Goal: Information Seeking & Learning: Learn about a topic

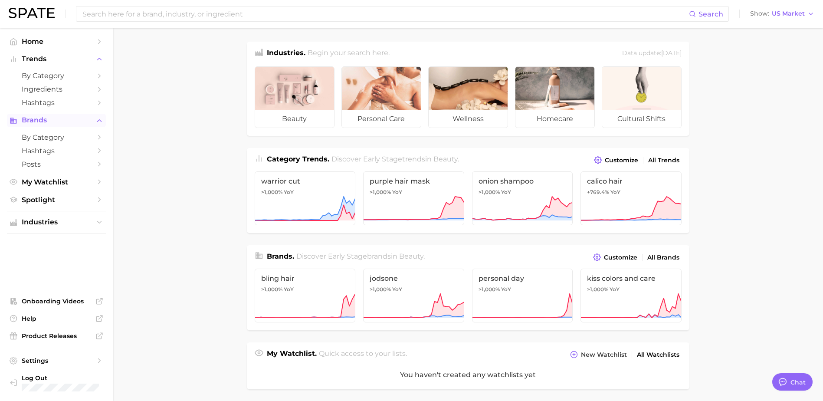
click at [34, 124] on button "Brands" at bounding box center [56, 120] width 99 height 13
click at [33, 124] on button "Brands" at bounding box center [56, 120] width 99 height 13
click at [663, 255] on span "All Brands" at bounding box center [663, 257] width 32 height 7
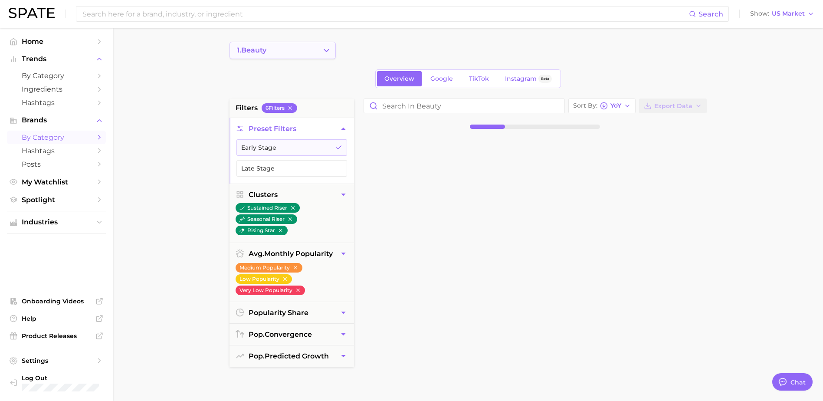
click at [304, 56] on button "1. beauty" at bounding box center [282, 50] width 106 height 17
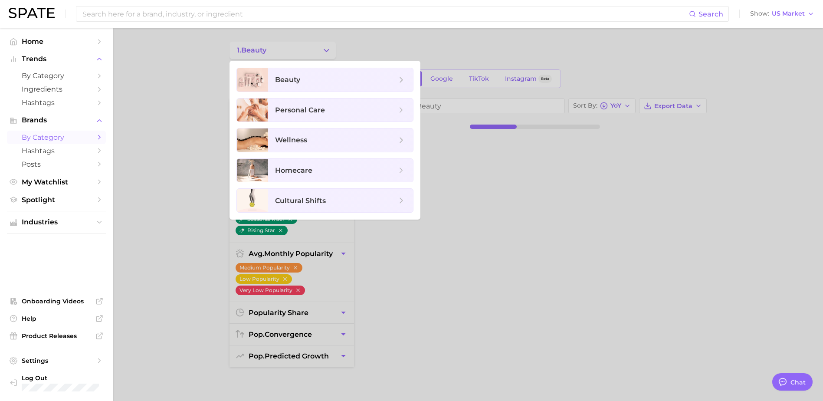
click at [307, 77] on span "beauty" at bounding box center [335, 80] width 121 height 10
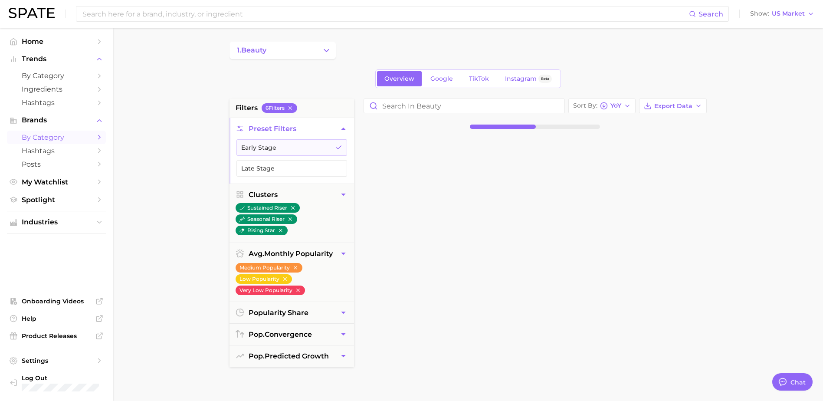
click at [377, 43] on div "1. beauty" at bounding box center [467, 50] width 477 height 17
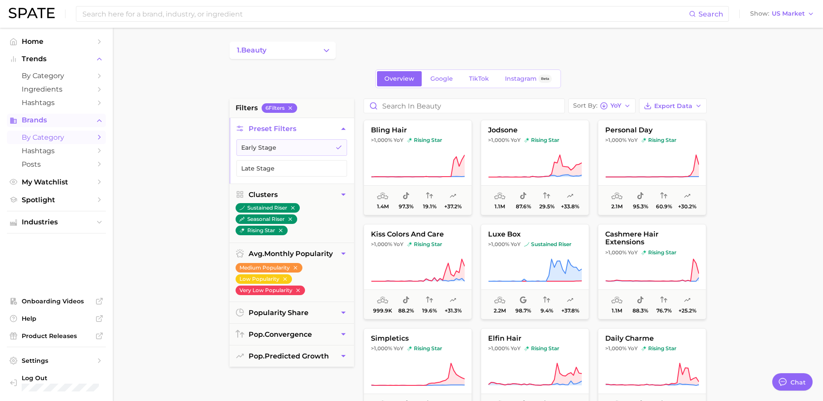
click at [38, 120] on span "Brands" at bounding box center [56, 120] width 69 height 8
click at [35, 28] on div "Search Show US Market Home Trends by Category Ingredients Hashtags Brands My Wa…" at bounding box center [411, 357] width 823 height 658
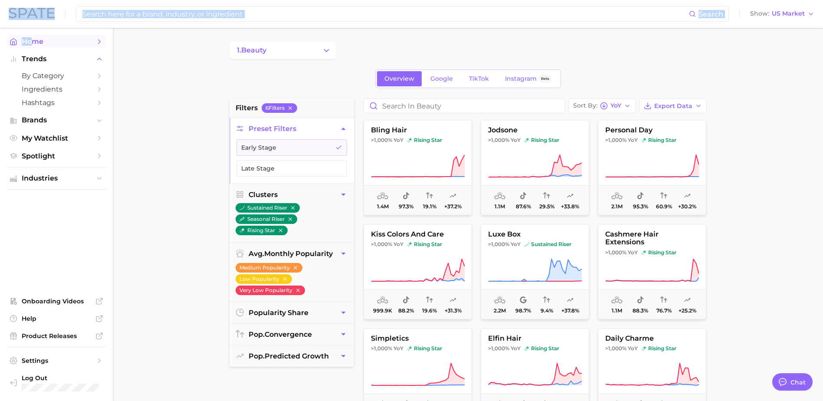
drag, startPoint x: 35, startPoint y: 29, endPoint x: 35, endPoint y: 37, distance: 8.7
click at [35, 37] on span "Home" at bounding box center [56, 41] width 69 height 8
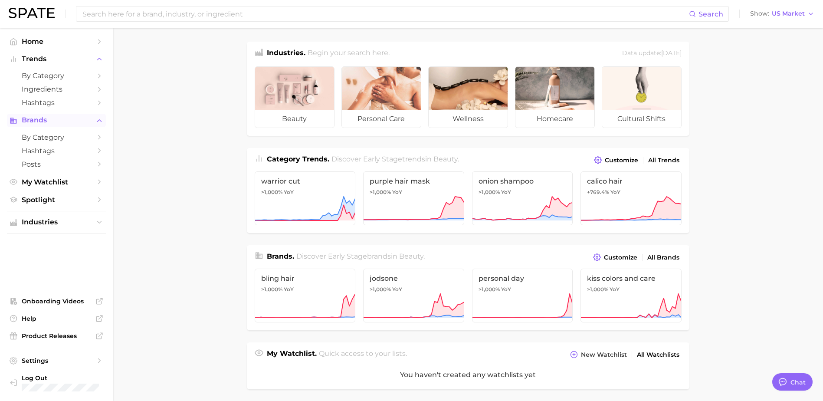
click at [23, 118] on span "Brands" at bounding box center [56, 120] width 69 height 8
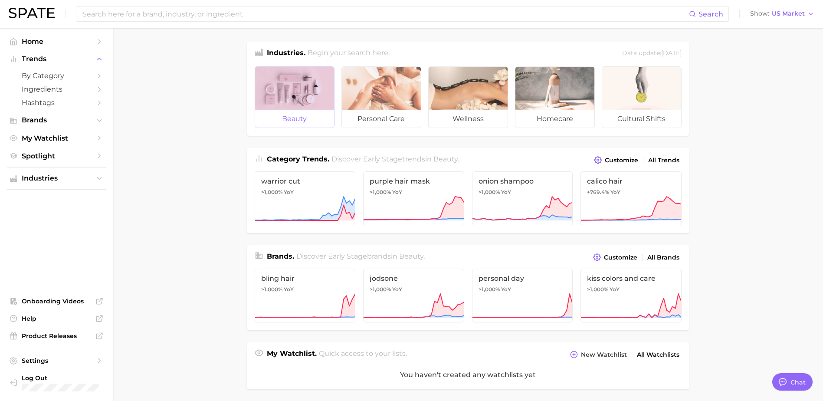
click at [302, 86] on div at bounding box center [294, 88] width 79 height 43
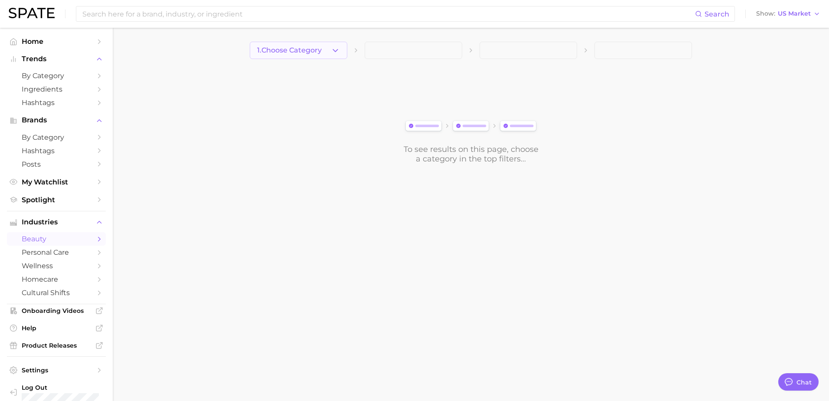
click at [334, 51] on icon "button" at bounding box center [335, 50] width 9 height 9
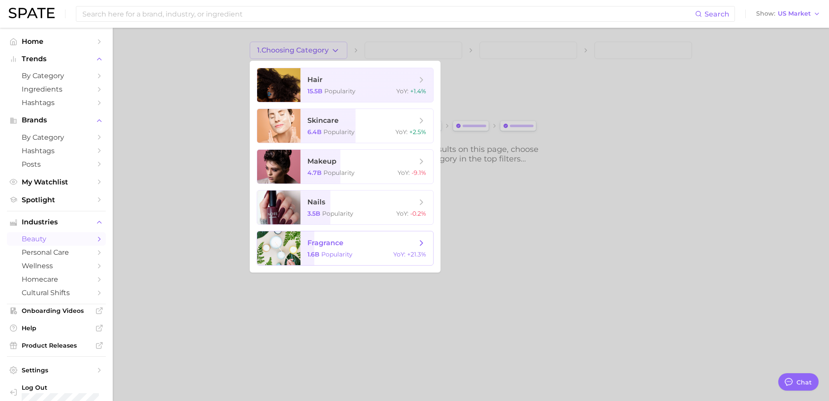
click at [332, 250] on span "fragrance 1.6b Popularity YoY : +21.3%" at bounding box center [367, 248] width 133 height 34
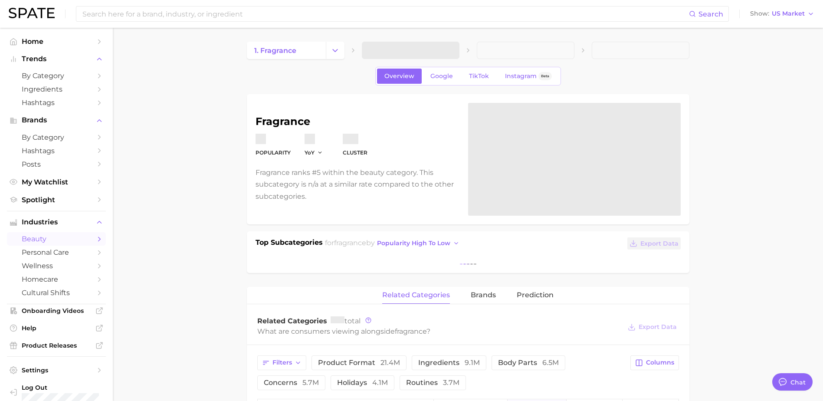
type textarea "x"
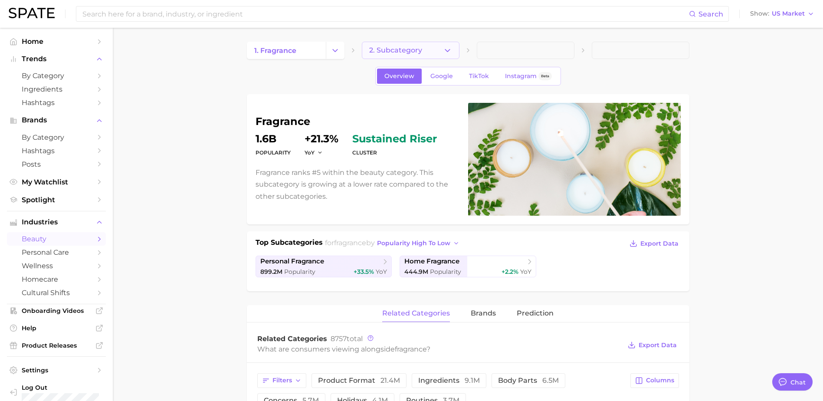
click at [450, 47] on icon "button" at bounding box center [447, 50] width 9 height 9
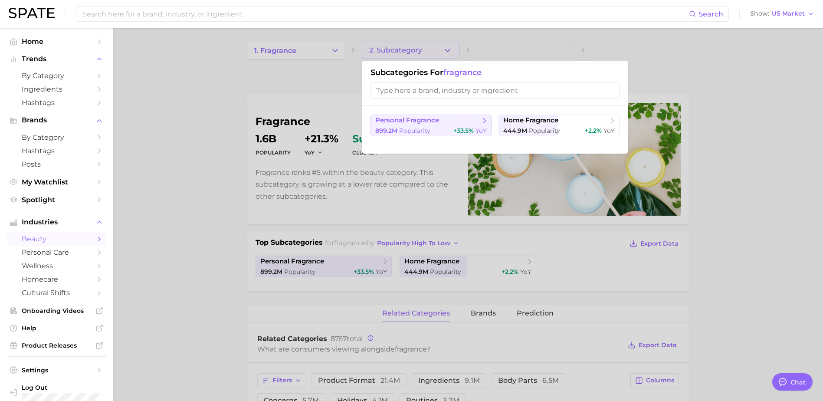
click at [445, 125] on button "personal fragrance 899.2m Popularity +33.5% YoY" at bounding box center [430, 126] width 121 height 22
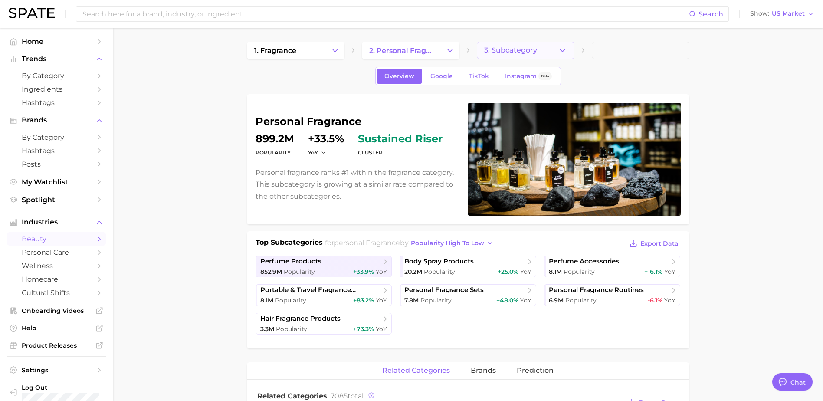
click at [537, 50] on button "3. Subcategory" at bounding box center [526, 50] width 98 height 17
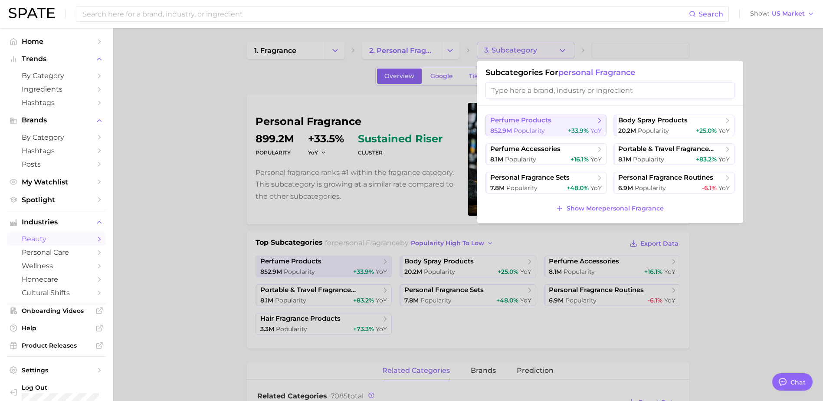
click at [534, 127] on span "Popularity" at bounding box center [529, 131] width 31 height 8
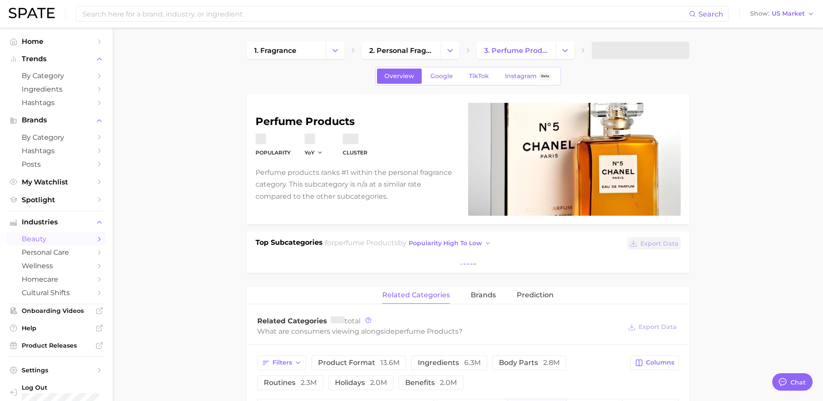
click at [174, 166] on main "1. fragrance 2. personal fragrance 3. perfume products Overview Google TikTok I…" at bounding box center [468, 352] width 710 height 648
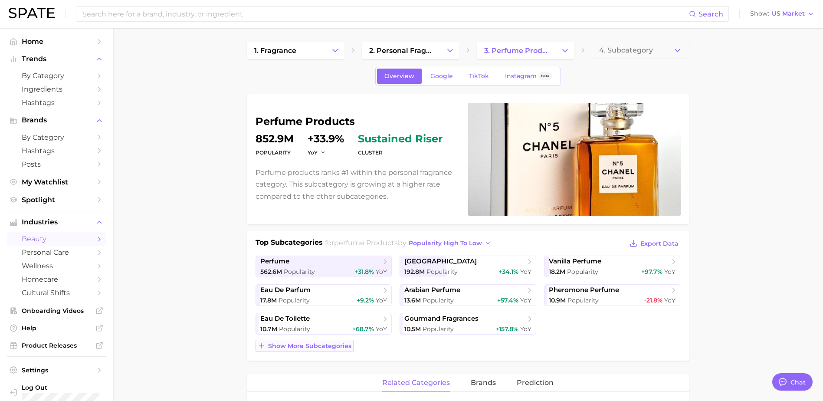
click at [332, 342] on span "Show more subcategories" at bounding box center [309, 345] width 83 height 7
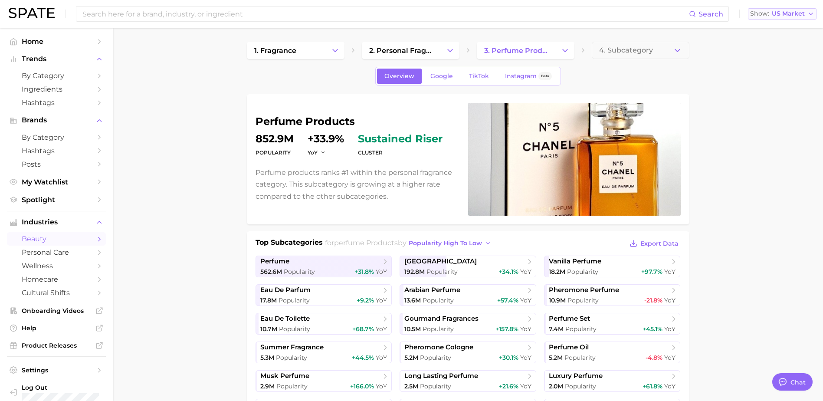
click at [790, 12] on span "US Market" at bounding box center [788, 13] width 33 height 5
click at [777, 106] on button "Global" at bounding box center [778, 106] width 76 height 16
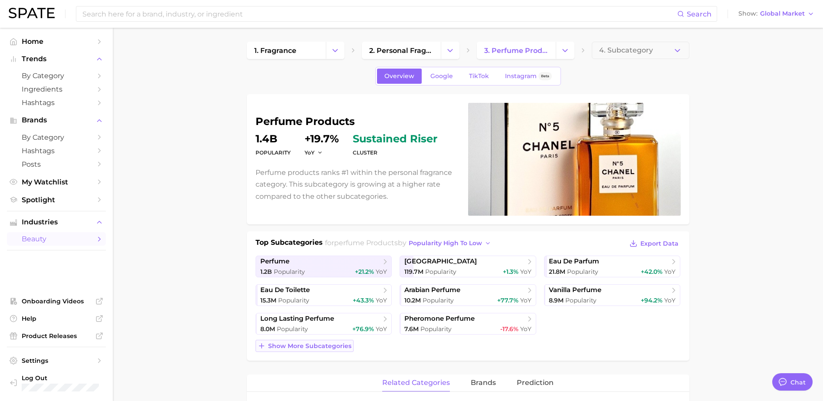
click at [320, 344] on span "Show more subcategories" at bounding box center [309, 345] width 83 height 7
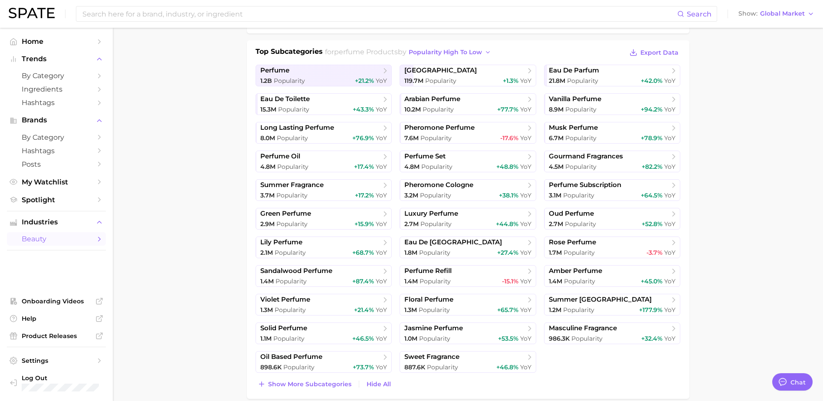
scroll to position [192, 0]
click at [59, 304] on span "Onboarding Videos" at bounding box center [56, 301] width 69 height 8
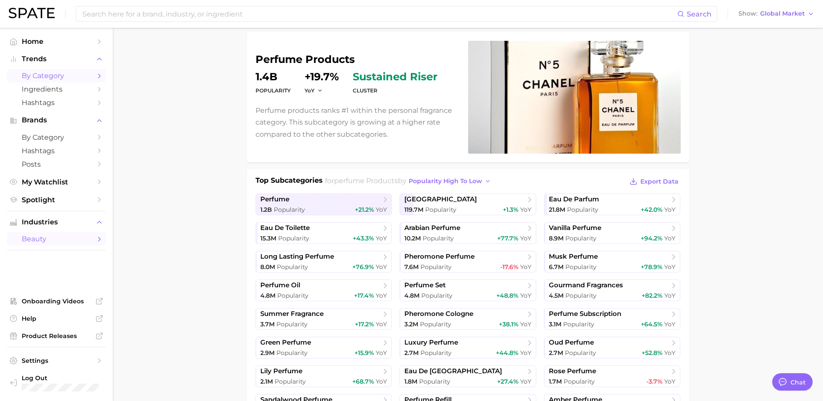
click at [49, 77] on span "by Category" at bounding box center [56, 76] width 69 height 8
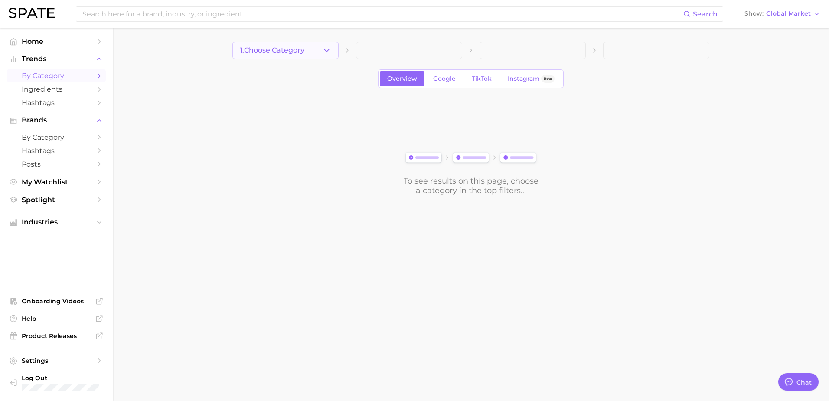
click at [305, 57] on button "1. Choose Category" at bounding box center [285, 50] width 106 height 17
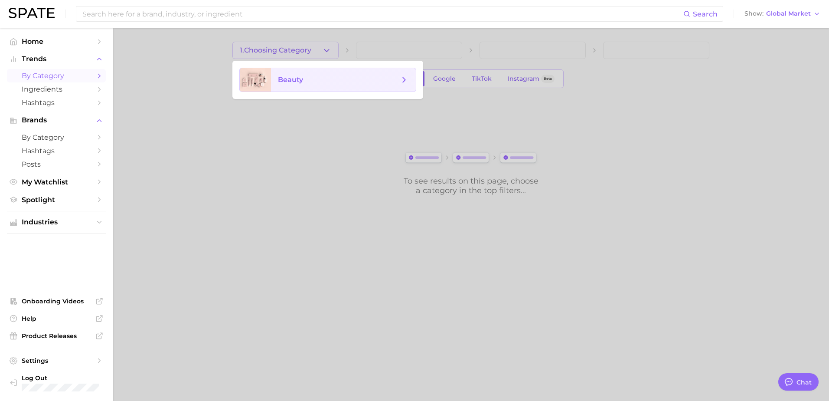
click at [309, 78] on span "beauty" at bounding box center [338, 80] width 121 height 10
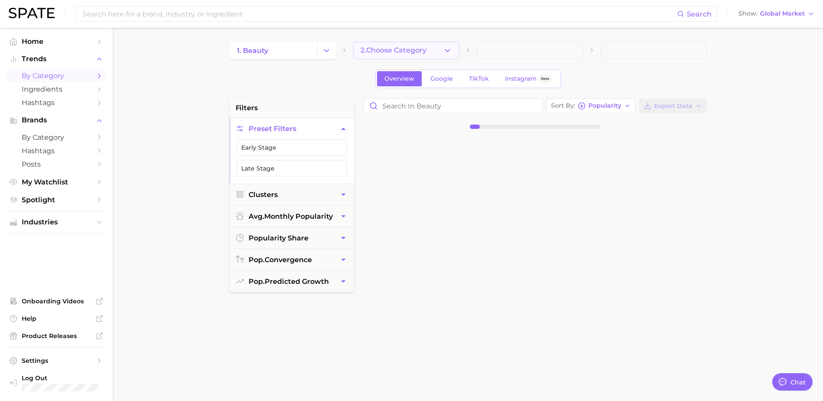
click at [412, 47] on span "2. Choose Category" at bounding box center [393, 50] width 66 height 8
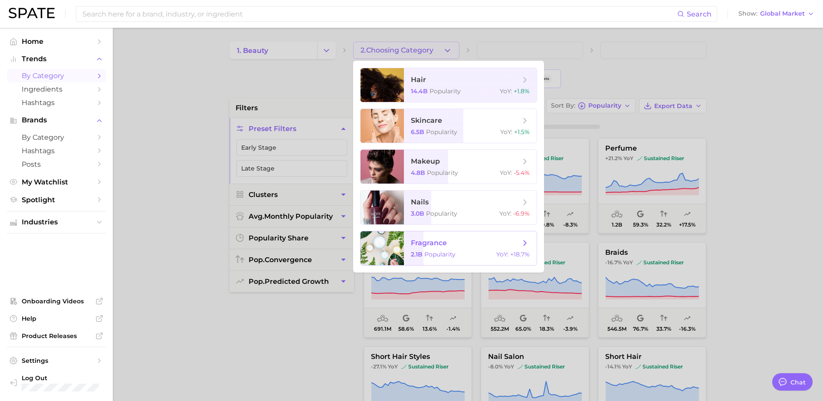
click at [426, 255] on span "Popularity" at bounding box center [439, 254] width 31 height 8
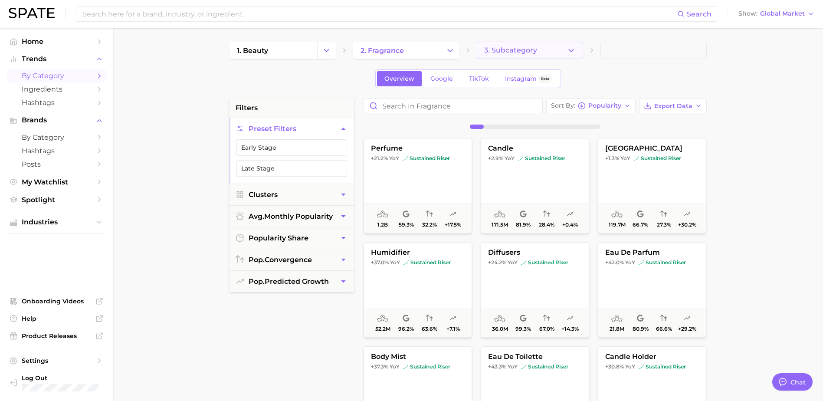
click at [527, 53] on span "3. Subcategory" at bounding box center [510, 50] width 53 height 8
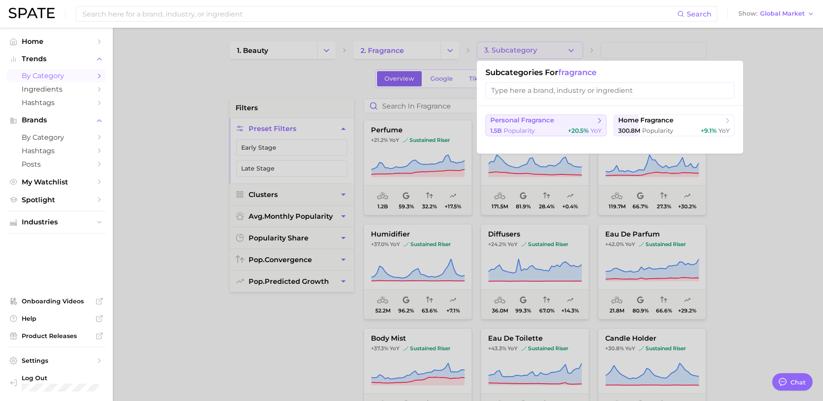
click at [547, 125] on button "personal fragrance 1.5b Popularity +20.5% YoY" at bounding box center [545, 126] width 121 height 22
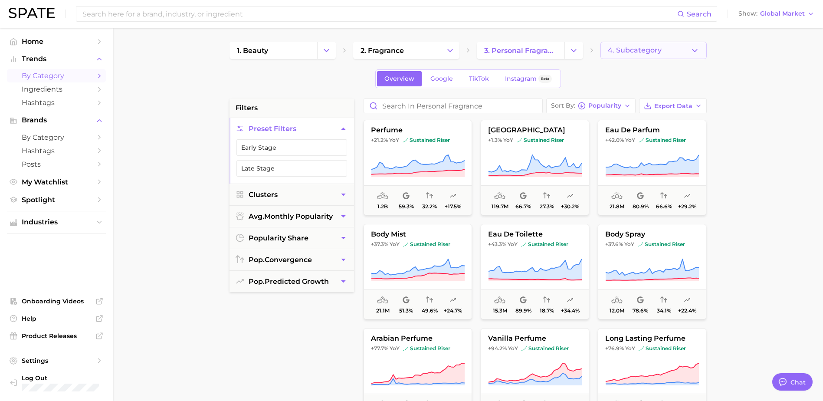
click at [698, 53] on icon "button" at bounding box center [694, 50] width 9 height 9
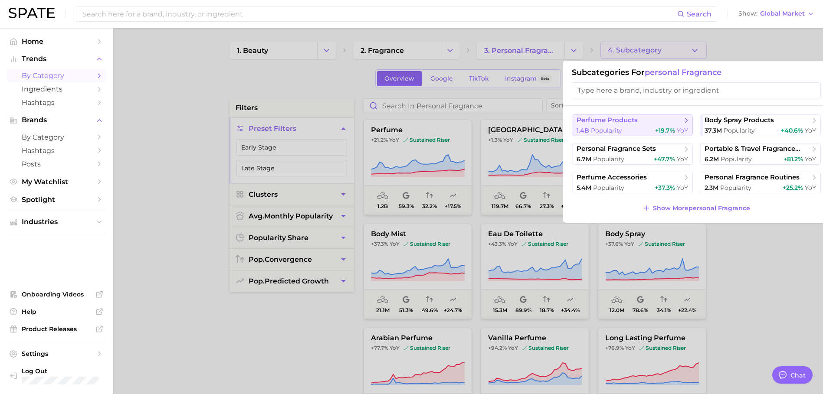
click at [658, 127] on span "+19.7%" at bounding box center [665, 131] width 20 height 8
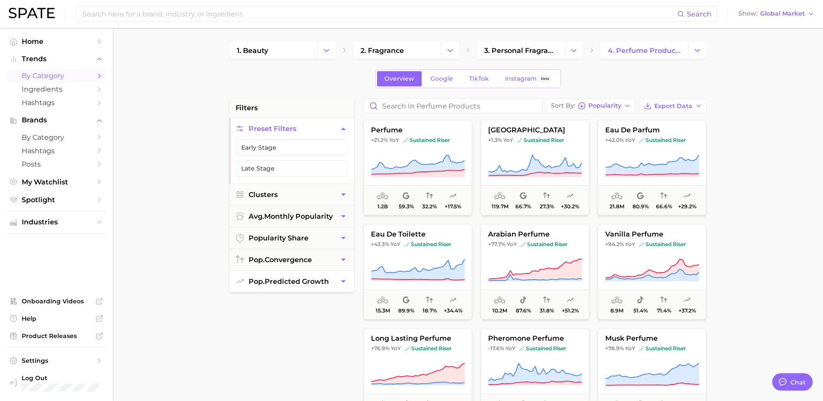
click at [265, 285] on span "pop. predicted growth" at bounding box center [289, 281] width 80 height 8
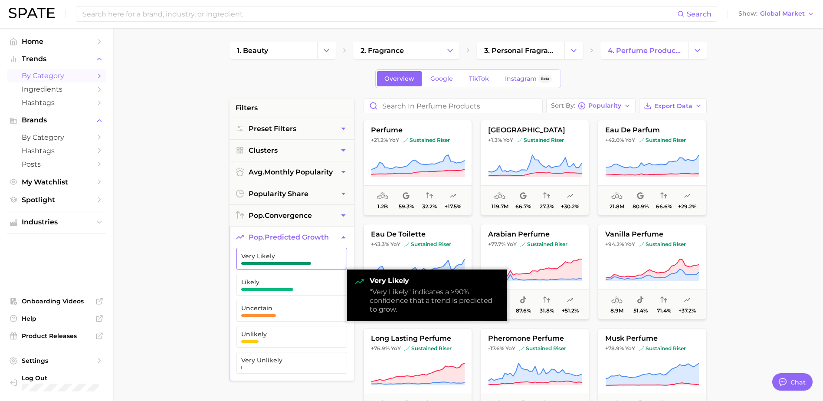
click at [281, 252] on span "Very Likely" at bounding box center [284, 255] width 87 height 7
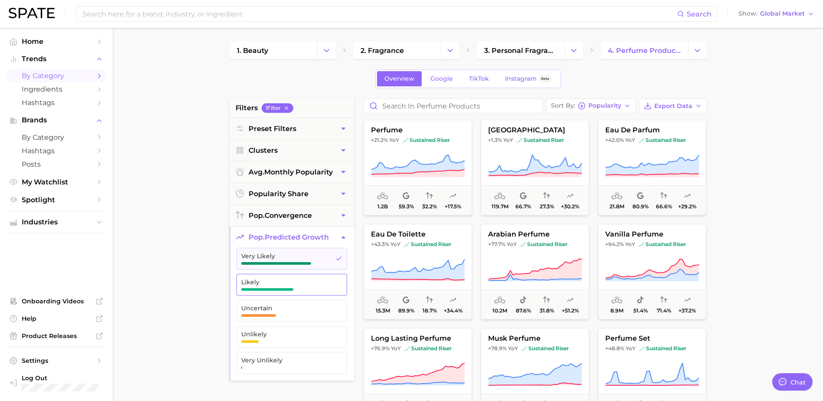
click at [275, 284] on span "Likely" at bounding box center [284, 281] width 87 height 7
click at [284, 290] on span "button" at bounding box center [267, 289] width 52 height 3
click at [147, 188] on main "1. beauty 2. fragrance 3. personal fragrance 4. perfume products Overview Googl…" at bounding box center [468, 357] width 710 height 658
click at [268, 128] on span "Preset Filters" at bounding box center [273, 128] width 48 height 8
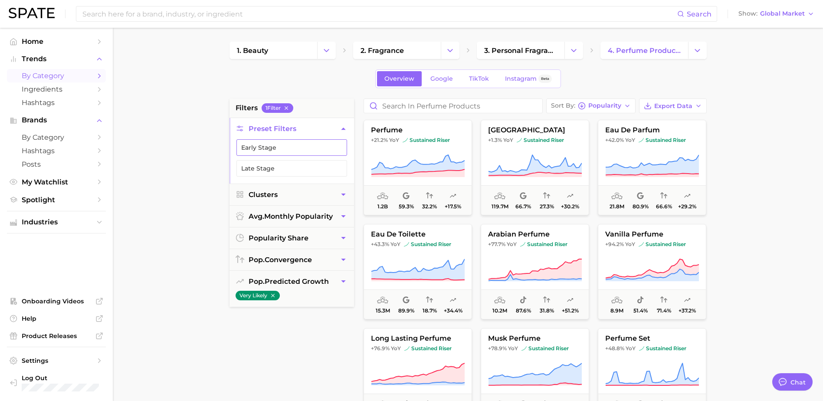
click at [271, 146] on button "Early Stage" at bounding box center [291, 147] width 111 height 16
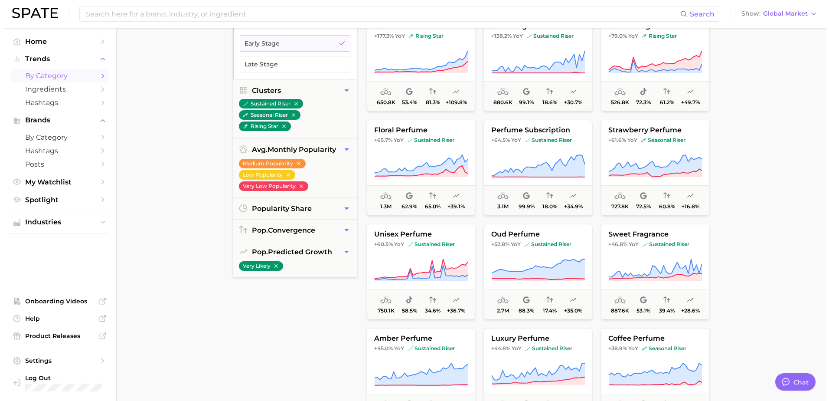
scroll to position [87, 0]
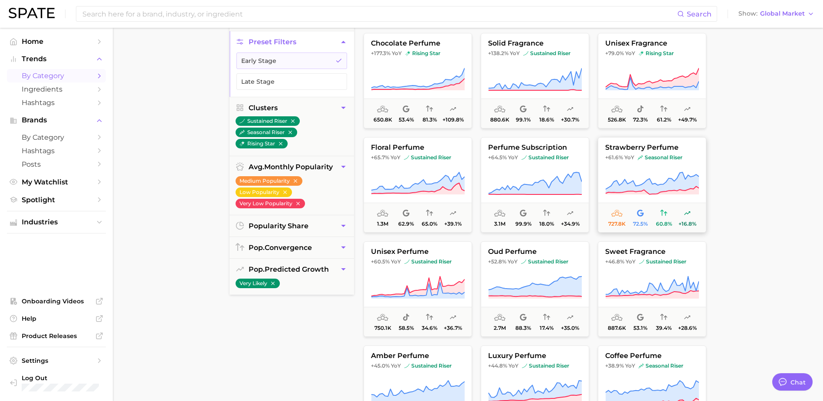
click at [643, 177] on icon at bounding box center [652, 183] width 94 height 24
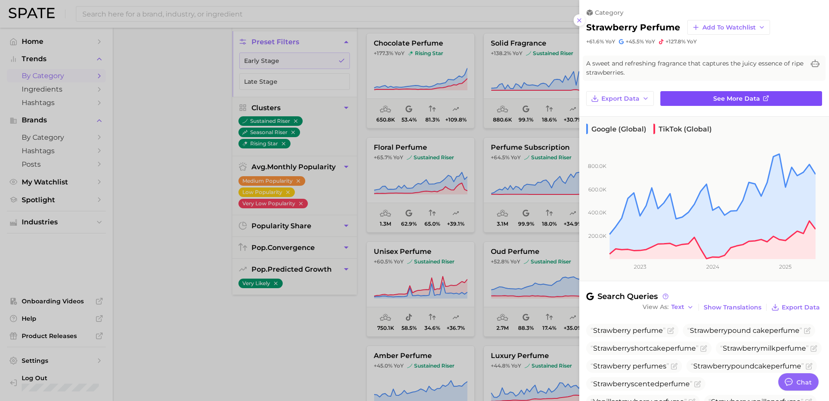
click at [696, 100] on link "See more data" at bounding box center [742, 98] width 162 height 15
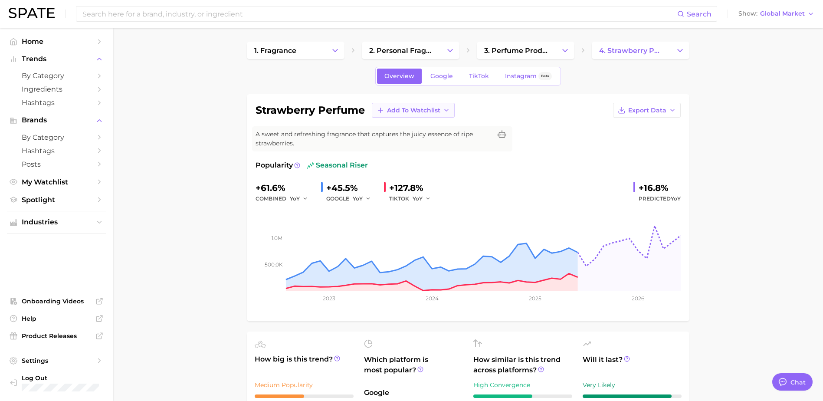
click at [426, 110] on span "Add to Watchlist" at bounding box center [413, 110] width 53 height 7
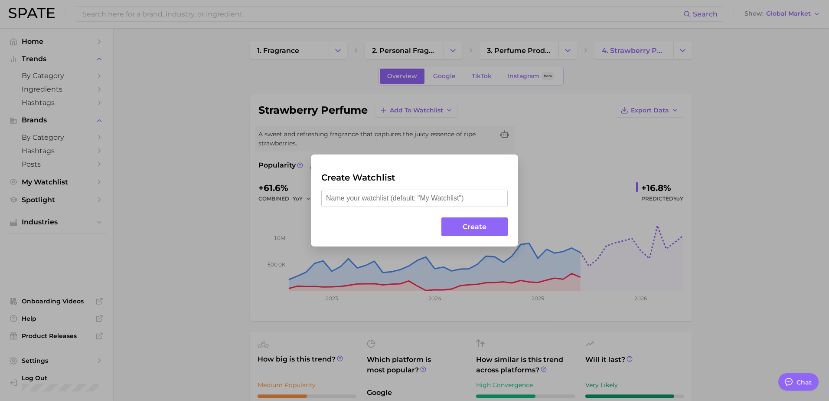
click at [403, 198] on input "text" at bounding box center [414, 198] width 187 height 17
type input "Fragrance Ingredients"
click at [447, 230] on button "Create" at bounding box center [475, 226] width 66 height 19
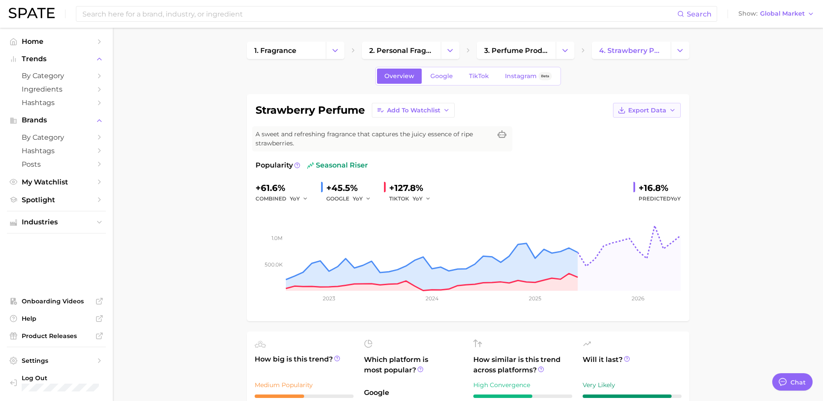
click at [661, 116] on button "Export Data" at bounding box center [647, 110] width 68 height 15
click at [651, 142] on span "Time Series Image" at bounding box center [629, 141] width 58 height 7
click at [798, 16] on span "Global Market" at bounding box center [782, 13] width 45 height 5
click at [767, 27] on span "[GEOGRAPHIC_DATA]" at bounding box center [773, 27] width 67 height 7
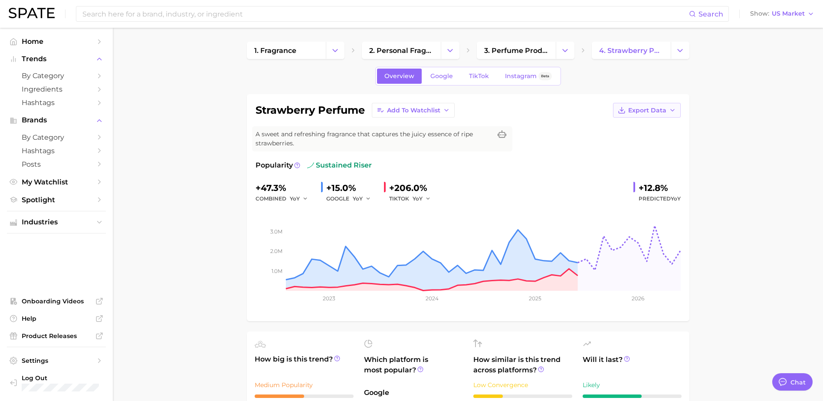
click at [671, 109] on polyline "button" at bounding box center [672, 110] width 3 height 2
click at [653, 144] on span "Time Series Image" at bounding box center [629, 141] width 58 height 7
click at [797, 11] on span "US Market" at bounding box center [788, 13] width 33 height 5
click at [774, 109] on button "Global" at bounding box center [778, 106] width 76 height 16
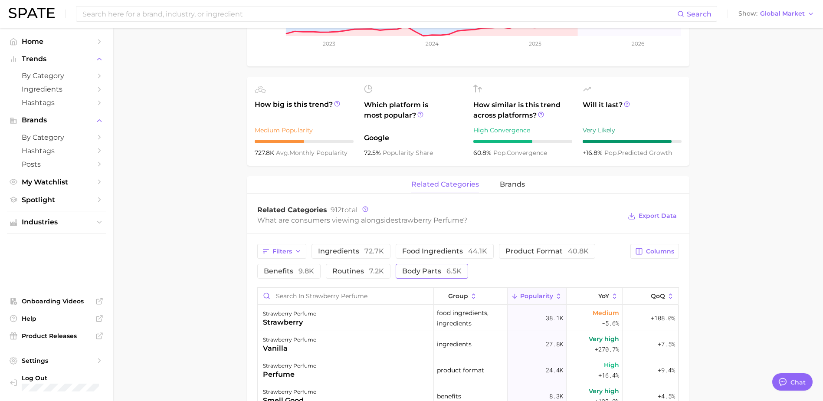
scroll to position [304, 0]
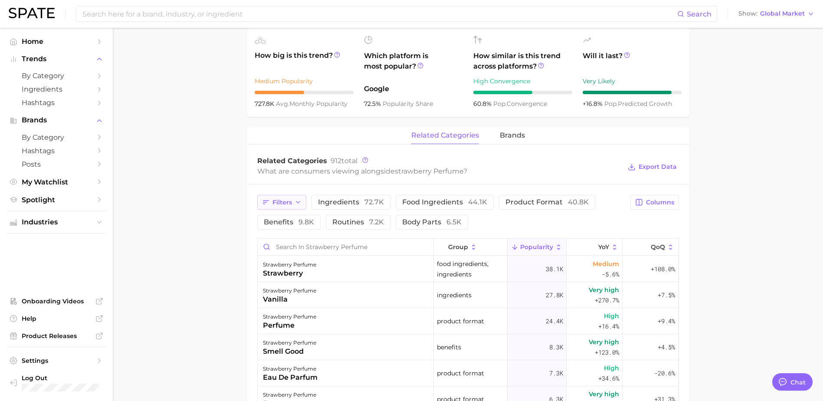
click at [300, 202] on icon "button" at bounding box center [298, 202] width 7 height 7
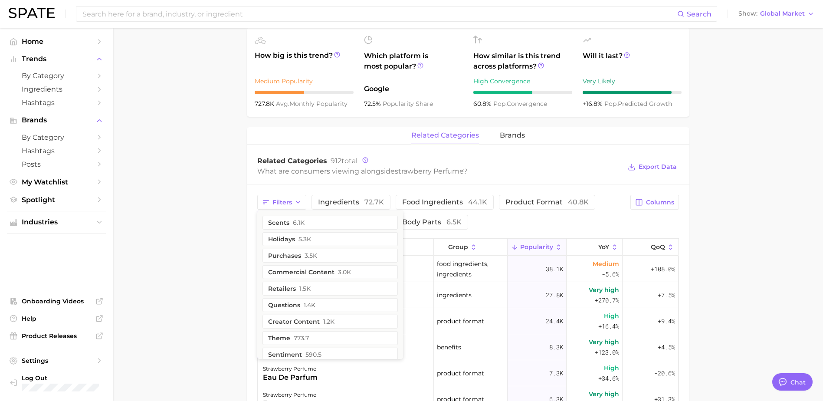
click at [204, 249] on main "1. fragrance 2. personal fragrance 3. perfume products 4. strawberry perfume Ov…" at bounding box center [468, 208] width 710 height 969
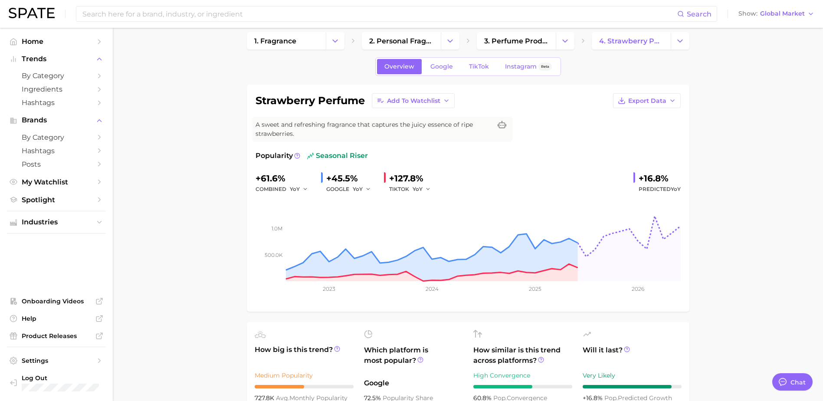
scroll to position [0, 0]
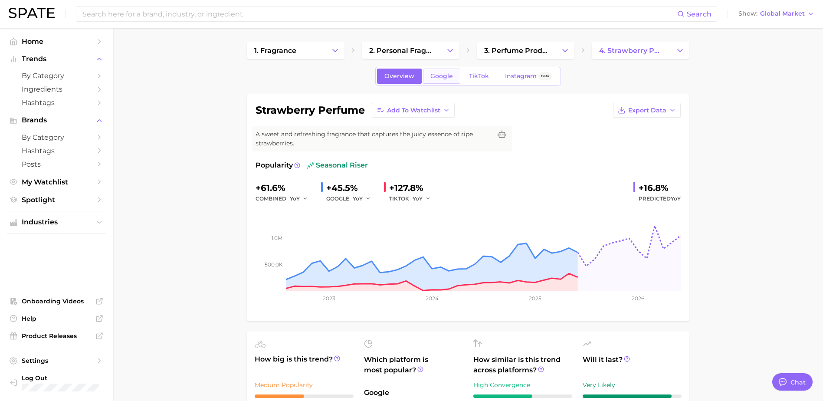
click at [435, 78] on span "Google" at bounding box center [441, 75] width 23 height 7
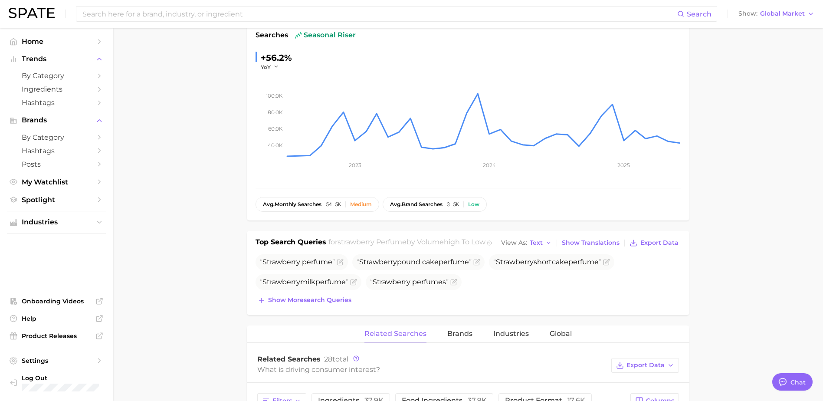
scroll to position [217, 0]
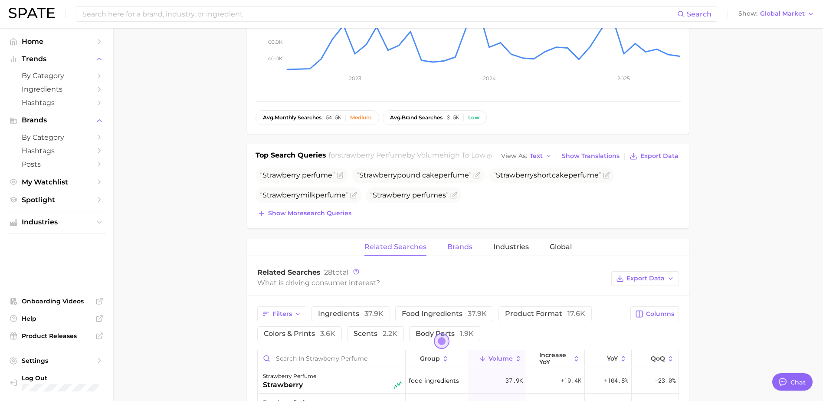
click at [464, 250] on span "Brands" at bounding box center [459, 247] width 25 height 8
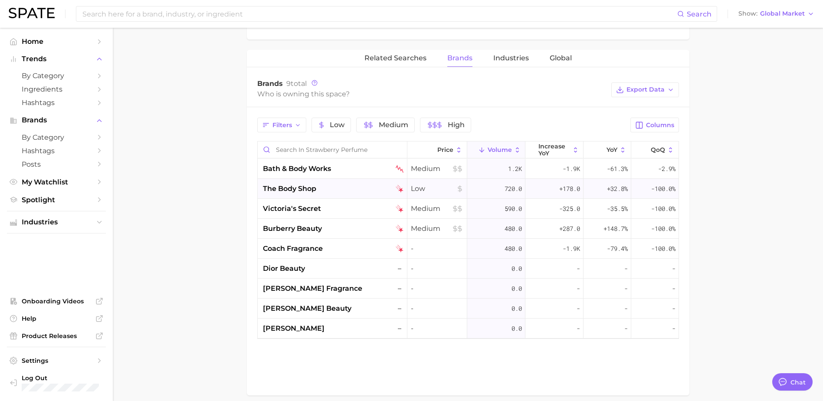
scroll to position [390, 0]
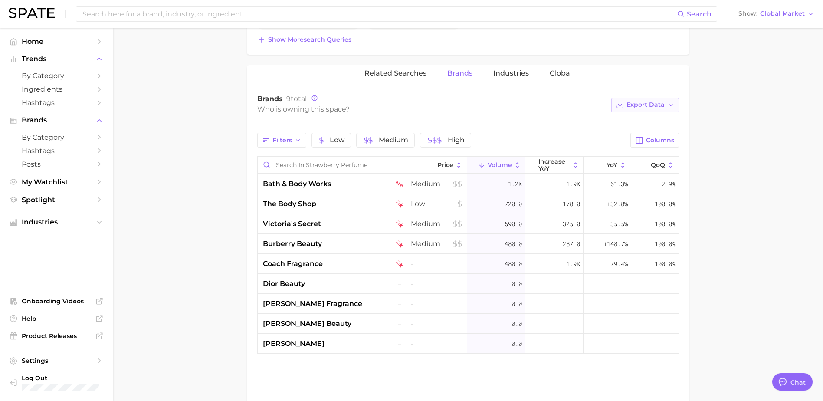
click at [661, 101] on span "Export Data" at bounding box center [645, 104] width 38 height 7
click at [737, 124] on main "1. fragrance 2. personal fragrance 3. perfume products 4. strawberry perfume Ov…" at bounding box center [468, 45] width 710 height 816
click at [506, 72] on span "Industries" at bounding box center [511, 73] width 36 height 8
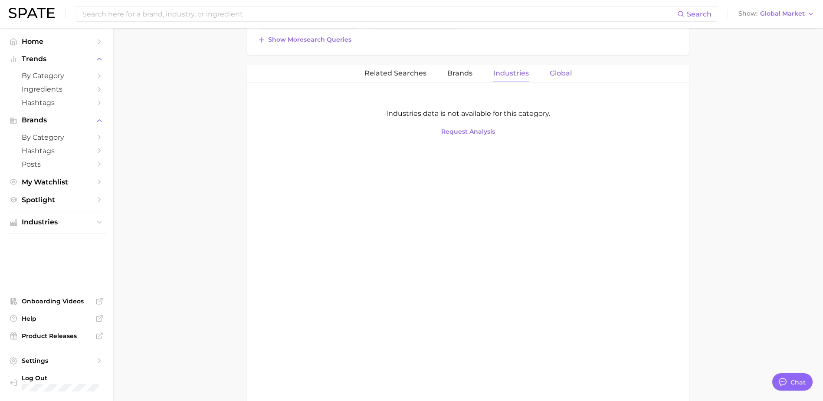
click at [556, 72] on span "Global" at bounding box center [561, 73] width 22 height 8
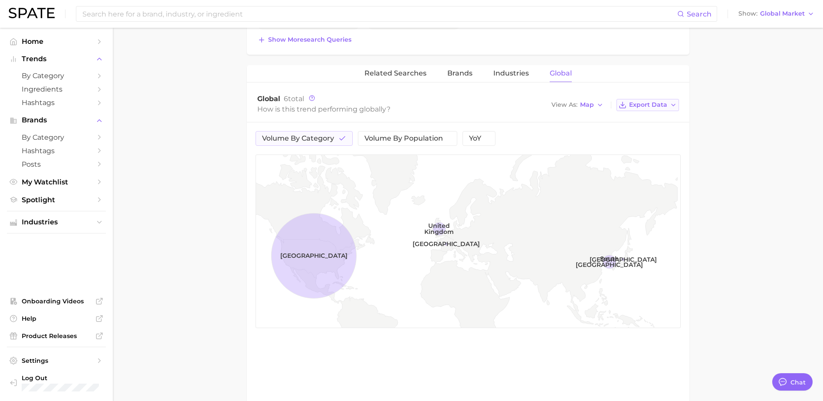
click at [669, 108] on button "Export Data" at bounding box center [647, 105] width 62 height 12
click at [664, 136] on button "Countries Image" at bounding box center [630, 136] width 95 height 16
click at [169, 255] on main "1. fragrance 2. personal fragrance 3. perfume products 4. strawberry perfume Ov…" at bounding box center [468, 45] width 710 height 816
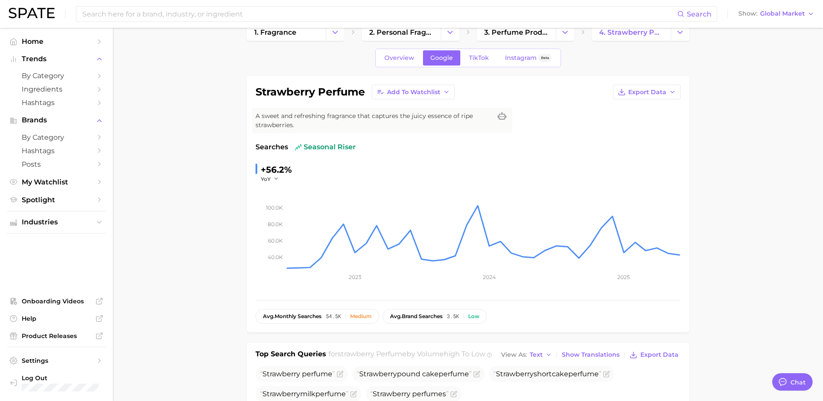
scroll to position [0, 0]
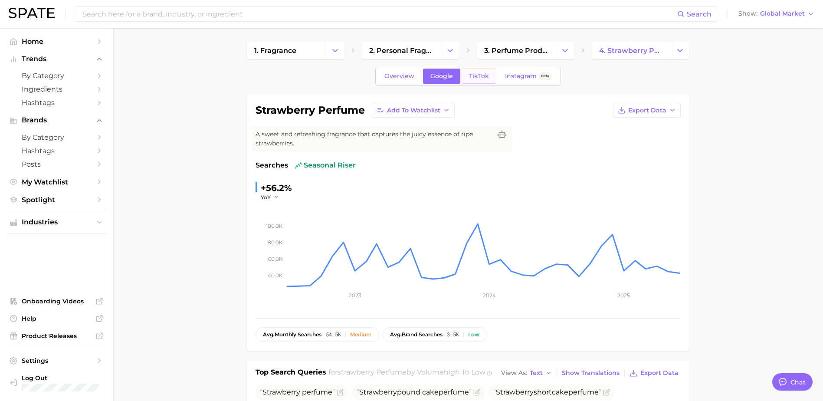
click at [488, 70] on link "TikTok" at bounding box center [479, 76] width 35 height 15
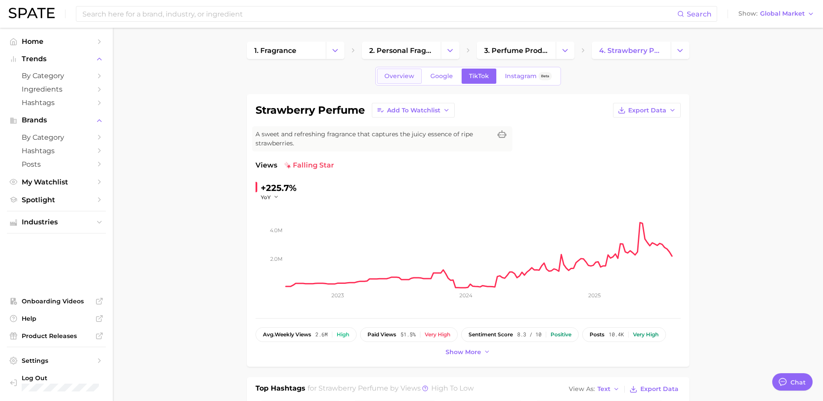
click at [392, 74] on span "Overview" at bounding box center [399, 75] width 30 height 7
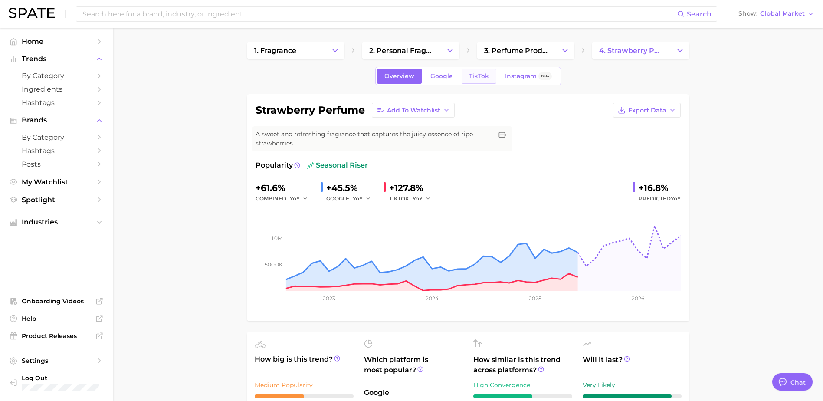
click at [488, 72] on link "TikTok" at bounding box center [479, 76] width 35 height 15
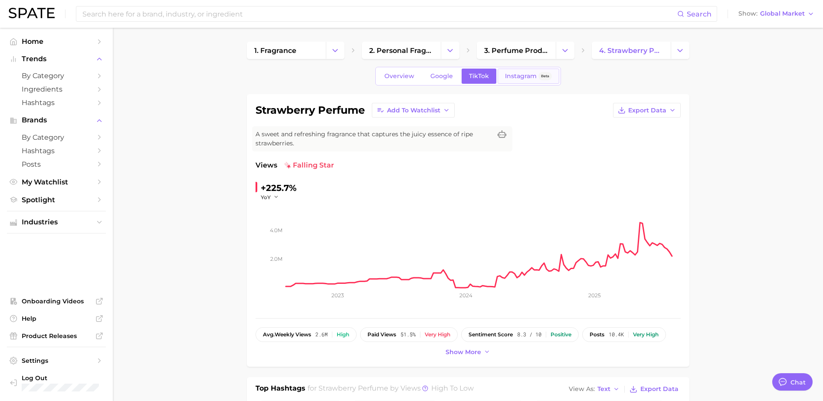
click at [516, 76] on span "Instagram" at bounding box center [521, 75] width 32 height 7
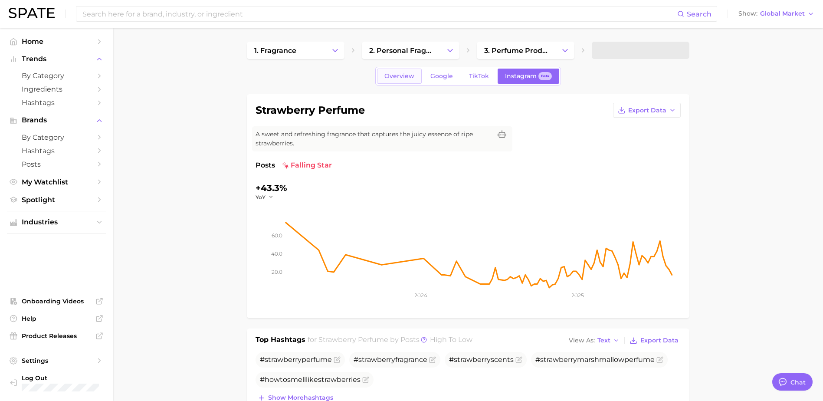
click at [420, 75] on link "Overview" at bounding box center [399, 76] width 45 height 15
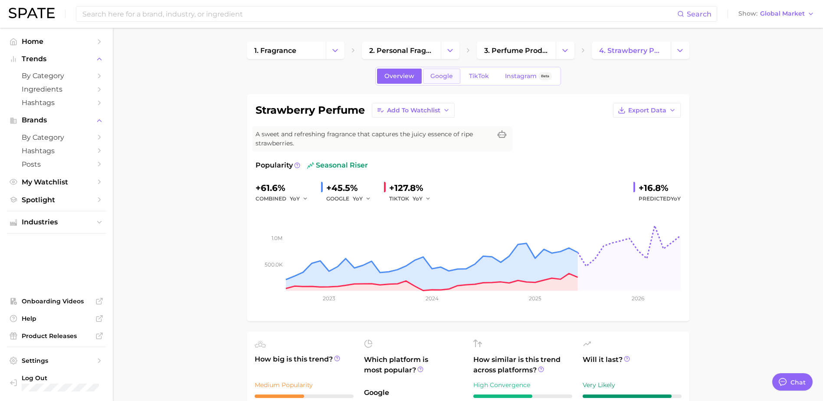
click at [433, 75] on span "Google" at bounding box center [441, 75] width 23 height 7
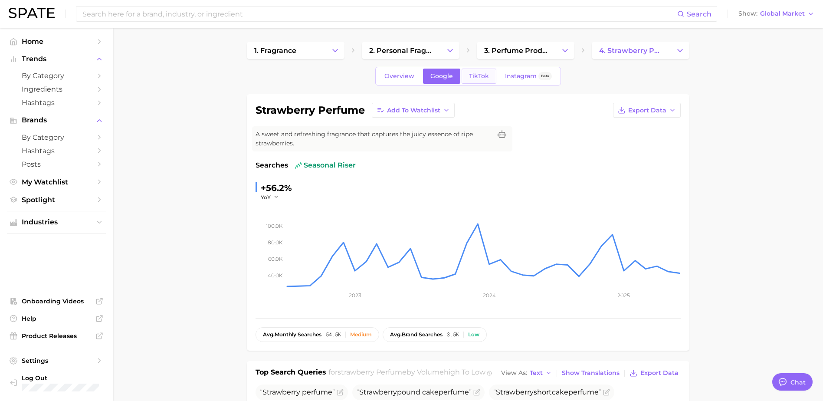
click at [494, 78] on link "TikTok" at bounding box center [479, 76] width 35 height 15
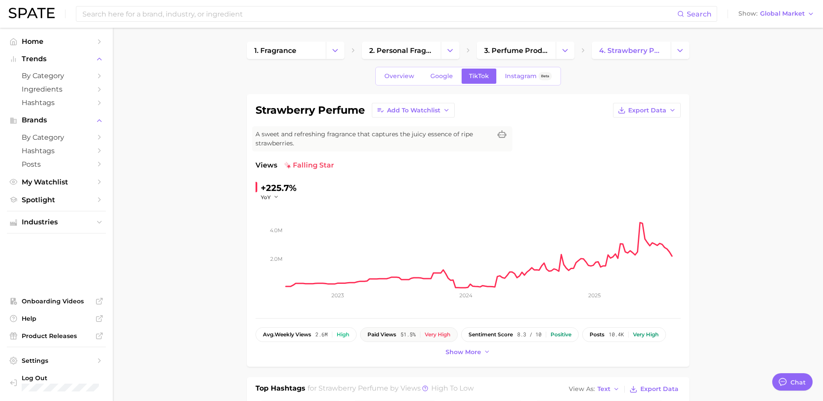
click at [435, 335] on div "Very high" at bounding box center [438, 334] width 26 height 6
click at [468, 353] on span "Show more" at bounding box center [463, 351] width 36 height 7
click at [669, 112] on icon "button" at bounding box center [672, 110] width 7 height 7
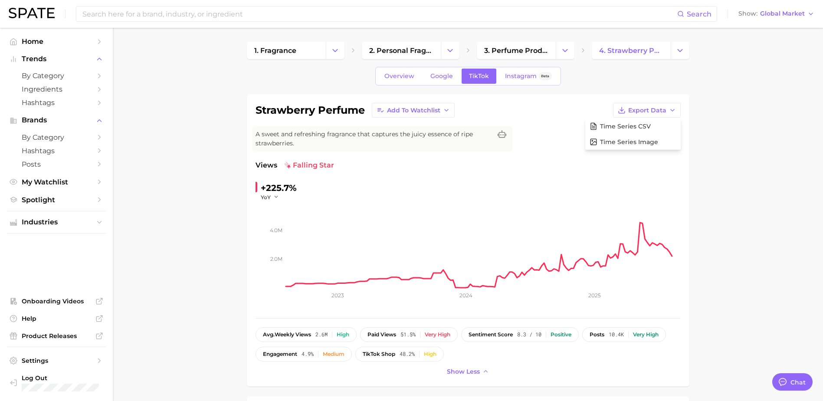
click at [787, 13] on span "Global Market" at bounding box center [782, 13] width 45 height 5
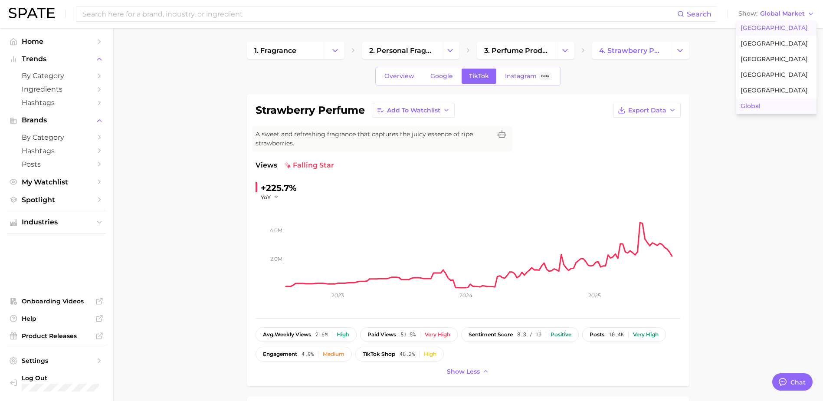
click at [784, 24] on button "[GEOGRAPHIC_DATA]" at bounding box center [776, 28] width 80 height 16
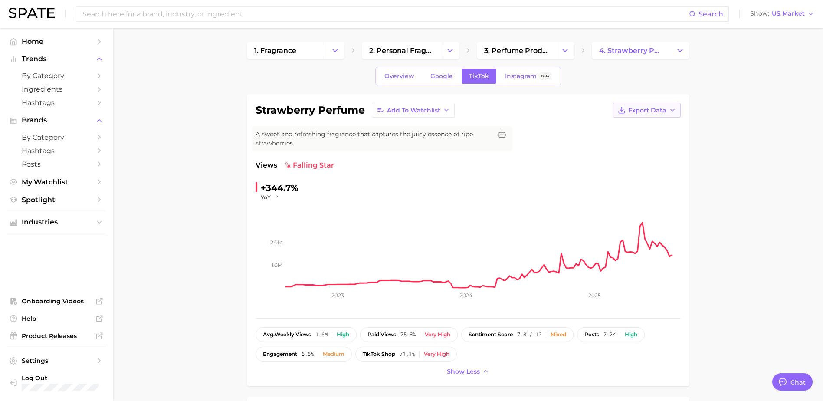
click at [665, 114] on span "Export Data" at bounding box center [647, 110] width 38 height 7
click at [650, 142] on span "Time Series Image" at bounding box center [629, 141] width 58 height 7
click at [43, 88] on span "Ingredients" at bounding box center [56, 89] width 69 height 8
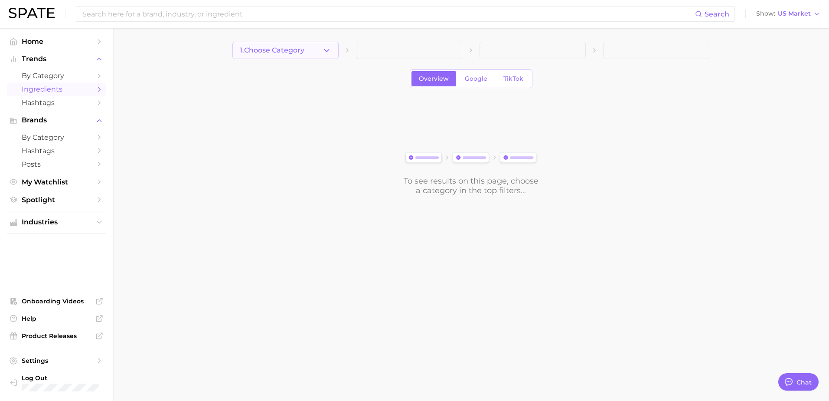
click at [324, 50] on icon "button" at bounding box center [326, 50] width 9 height 9
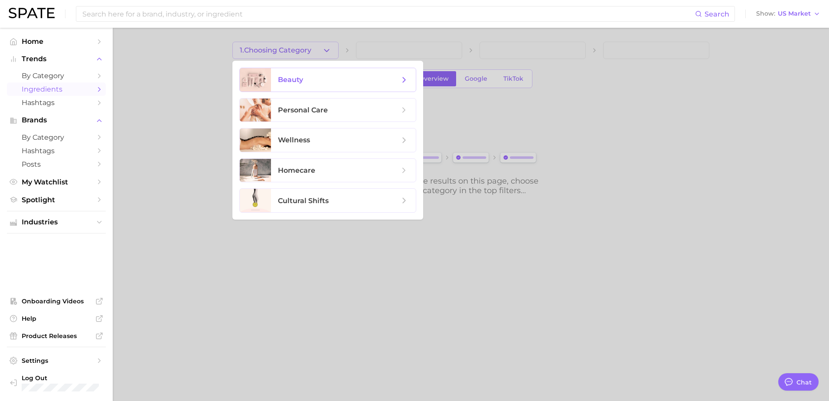
click at [314, 81] on span "beauty" at bounding box center [338, 80] width 121 height 10
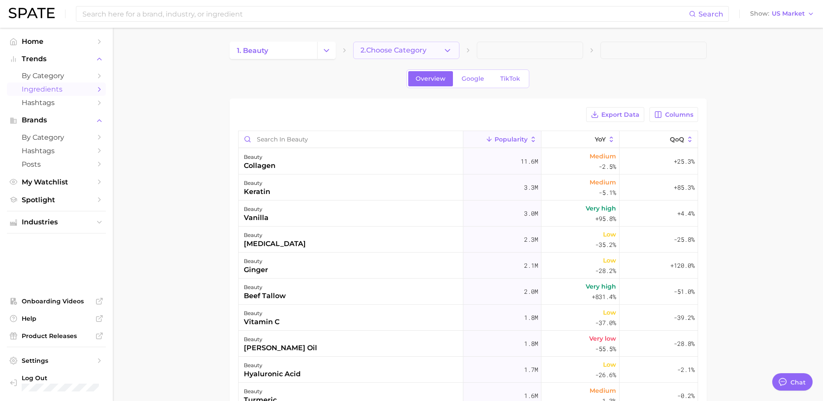
click at [396, 50] on span "2. Choose Category" at bounding box center [393, 50] width 66 height 8
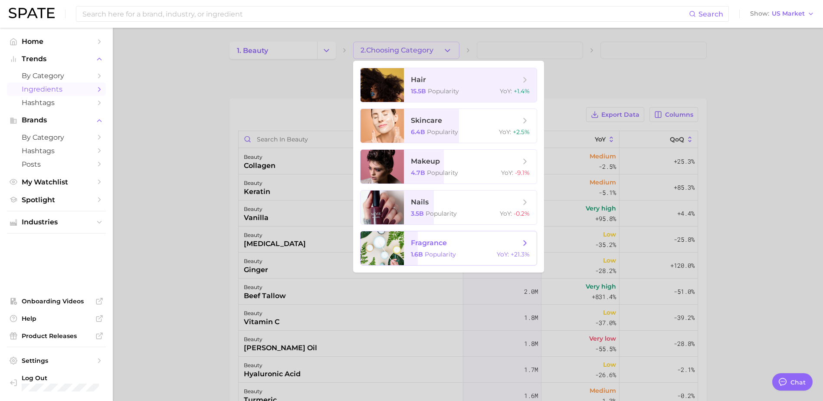
click at [438, 249] on span "fragrance 1.6b Popularity YoY : +21.3%" at bounding box center [470, 248] width 133 height 34
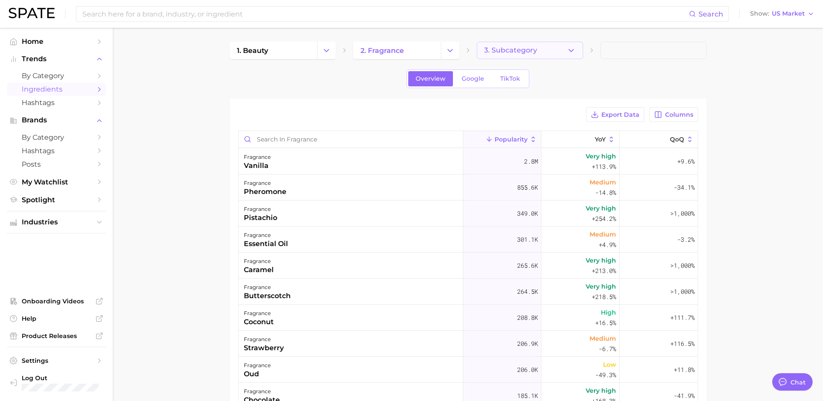
click at [564, 53] on button "3. Subcategory" at bounding box center [530, 50] width 106 height 17
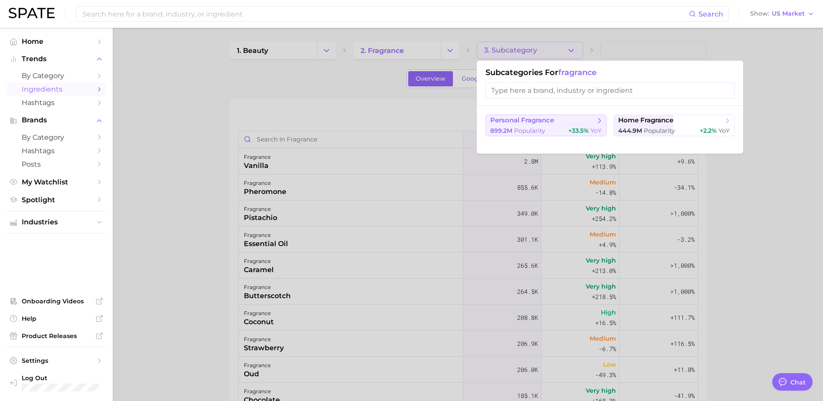
click at [563, 122] on span "personal fragrance" at bounding box center [542, 120] width 105 height 9
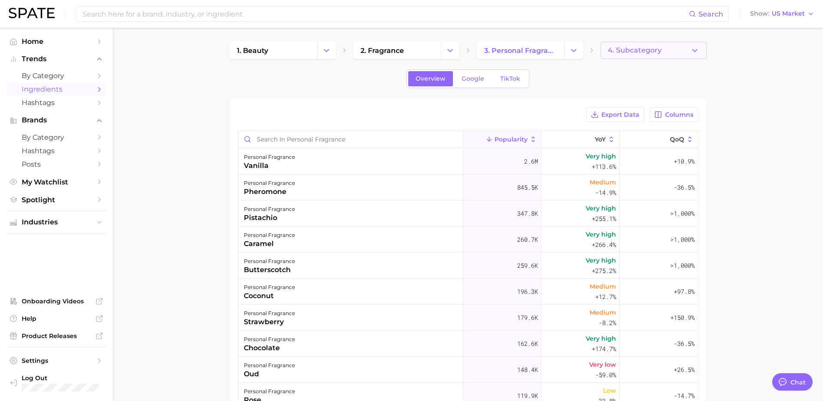
click at [671, 49] on button "4. Subcategory" at bounding box center [653, 50] width 106 height 17
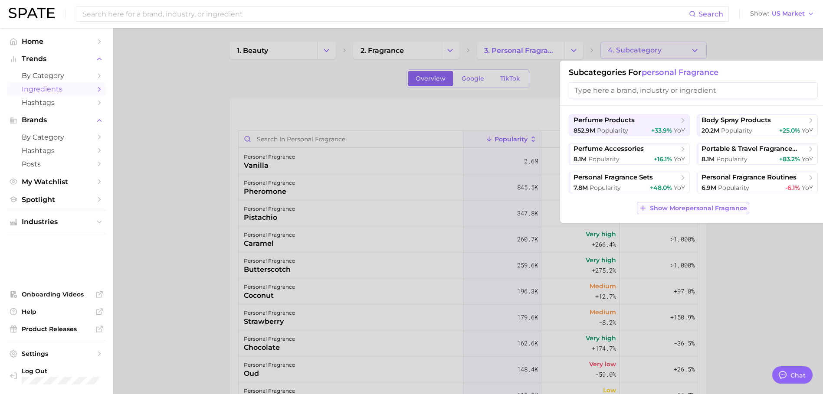
click at [663, 211] on span "Show More personal fragrance" at bounding box center [698, 208] width 97 height 7
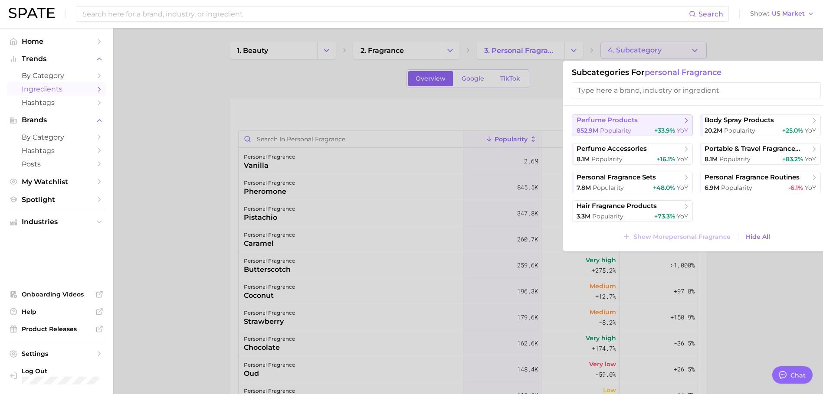
click at [636, 128] on div "852.9m Popularity +33.9% YoY" at bounding box center [631, 131] width 111 height 8
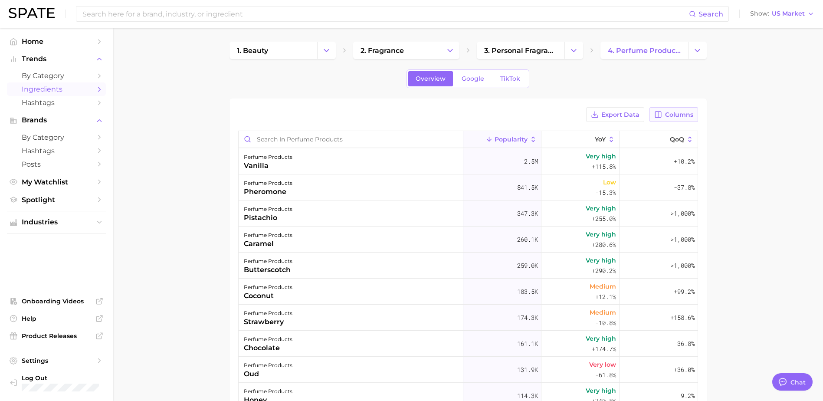
click at [677, 114] on span "Columns" at bounding box center [679, 114] width 28 height 7
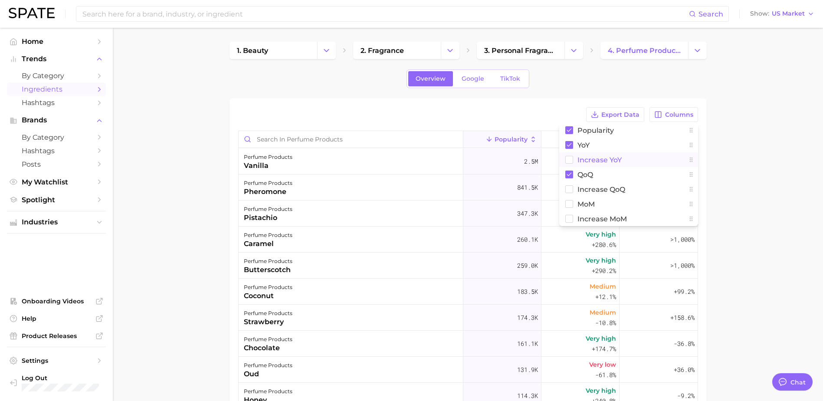
click at [612, 165] on button "Increase YoY" at bounding box center [628, 159] width 139 height 15
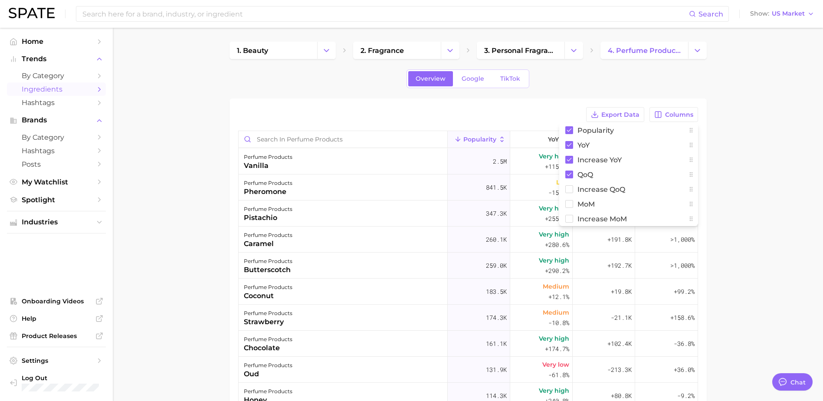
click at [785, 160] on main "1. beauty 2. fragrance 3. personal fragrance 4. perfume products Overview Googl…" at bounding box center [468, 306] width 710 height 556
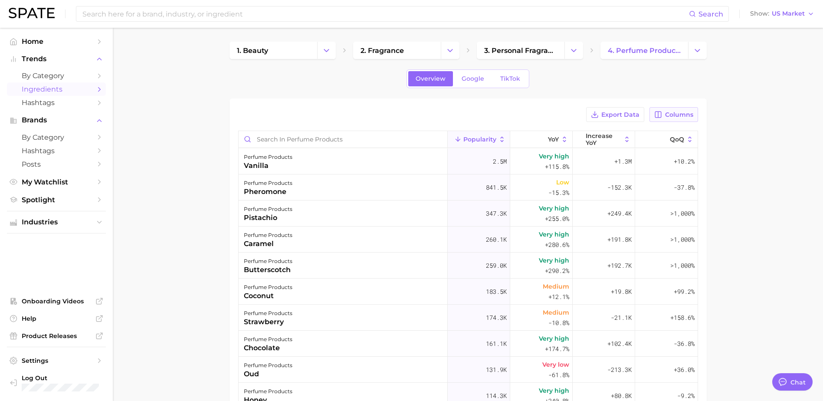
click at [674, 118] on span "Columns" at bounding box center [679, 114] width 28 height 7
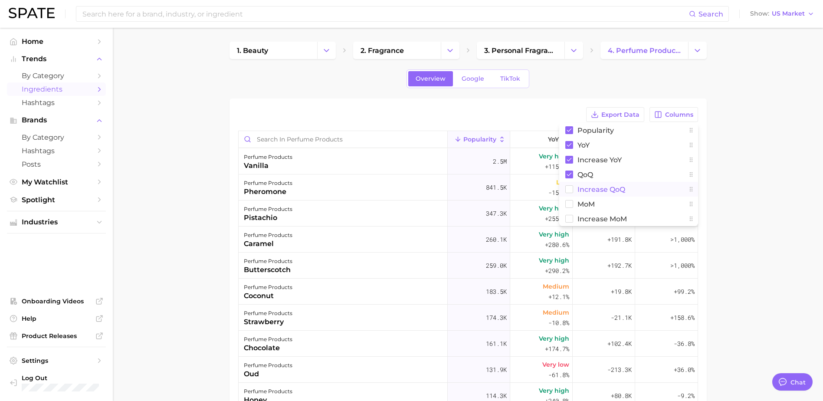
click at [565, 190] on rect at bounding box center [568, 189] width 7 height 7
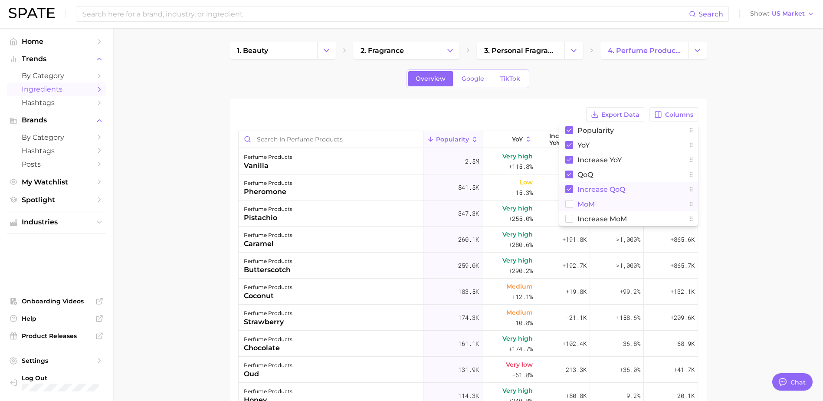
click at [570, 203] on rect at bounding box center [568, 203] width 7 height 7
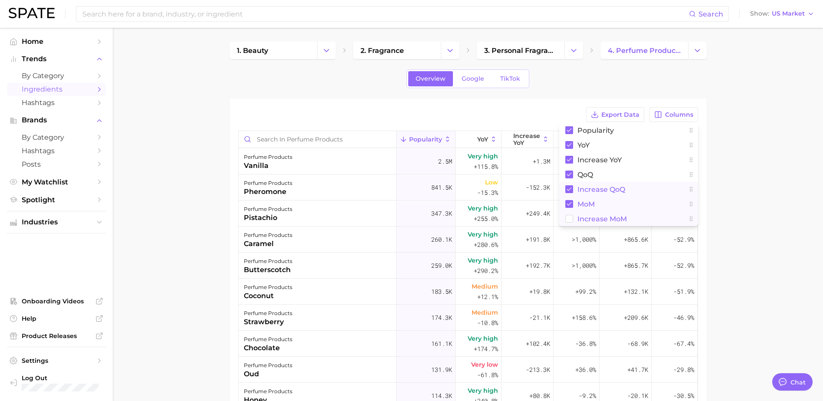
click at [565, 219] on rect at bounding box center [568, 218] width 7 height 7
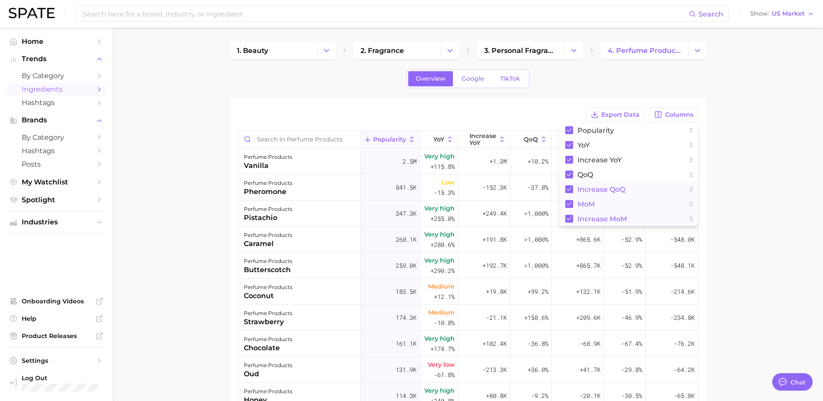
click at [769, 135] on main "1. beauty 2. fragrance 3. personal fragrance 4. perfume products Overview Googl…" at bounding box center [468, 306] width 710 height 556
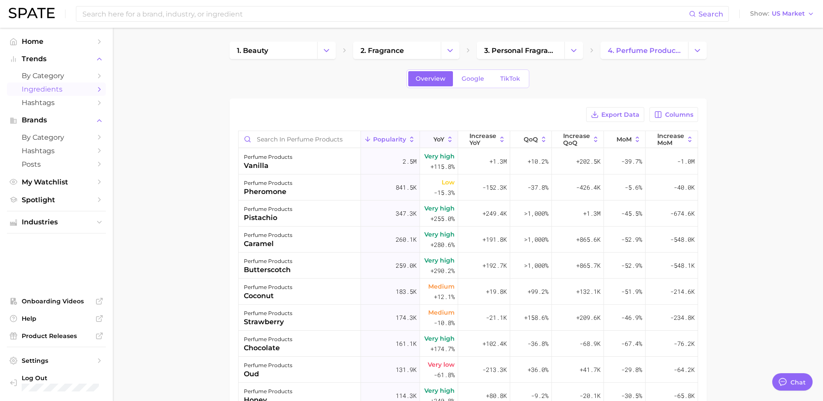
click at [437, 141] on span "YoY" at bounding box center [438, 139] width 11 height 7
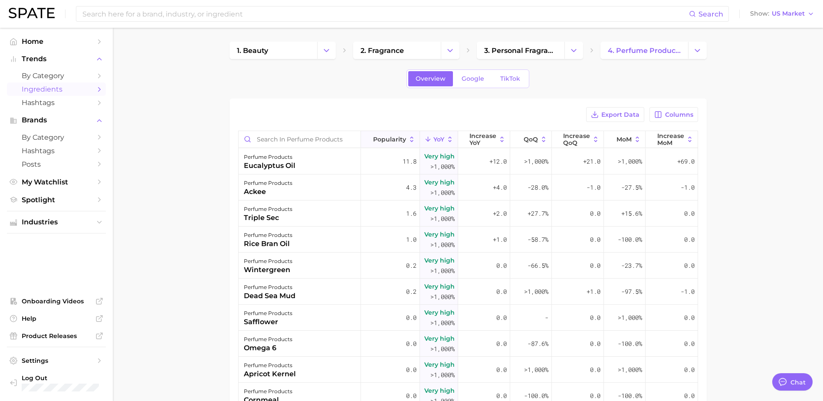
click at [389, 140] on span "Popularity" at bounding box center [389, 139] width 33 height 7
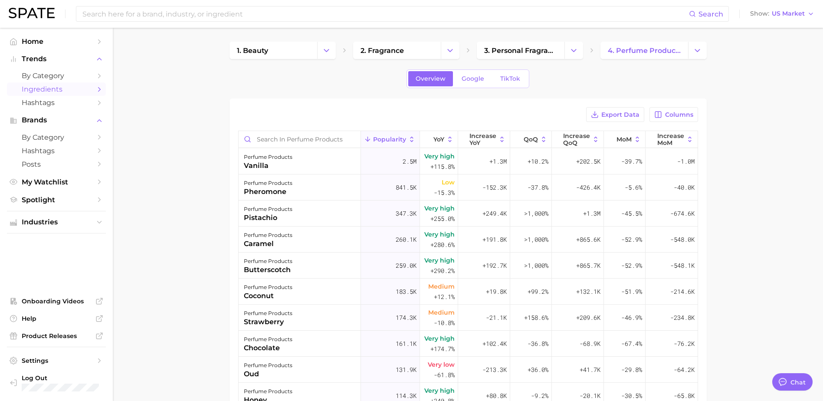
click at [153, 249] on main "1. beauty 2. fragrance 3. personal fragrance 4. perfume products Overview Googl…" at bounding box center [468, 306] width 710 height 556
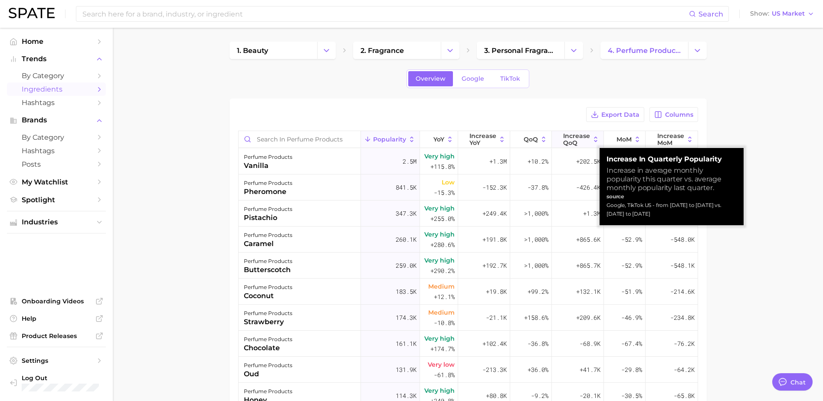
click at [572, 138] on span "Increase QoQ" at bounding box center [576, 139] width 27 height 14
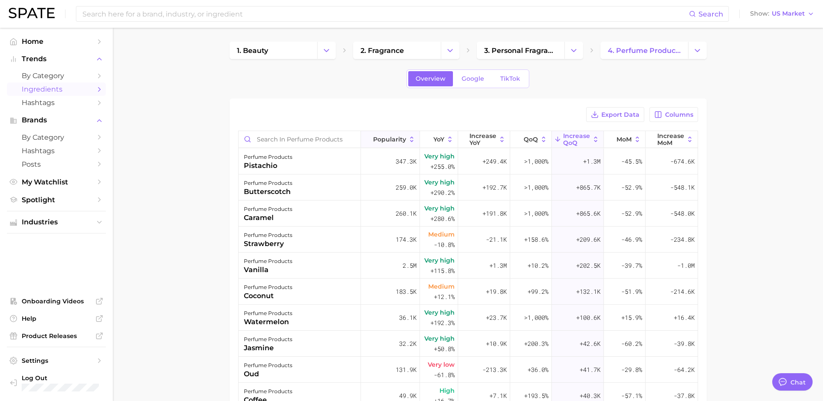
click at [386, 138] on span "Popularity" at bounding box center [389, 139] width 33 height 7
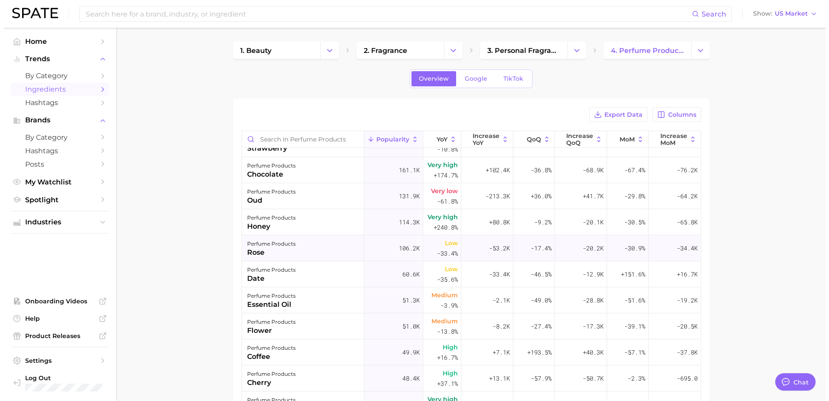
scroll to position [217, 0]
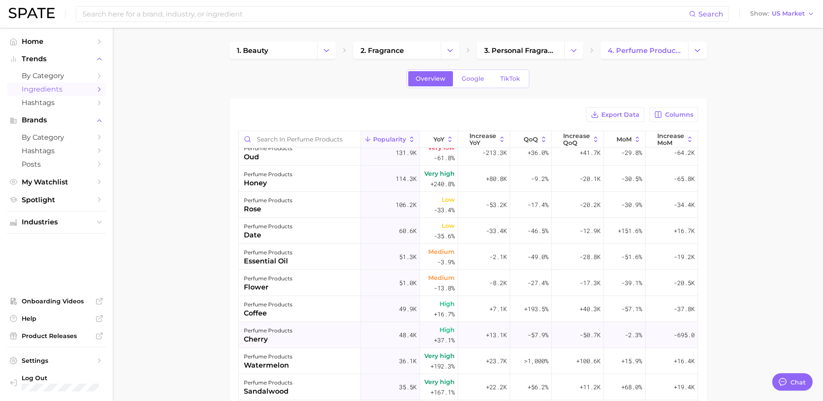
click at [270, 331] on div "perfume products" at bounding box center [268, 330] width 49 height 10
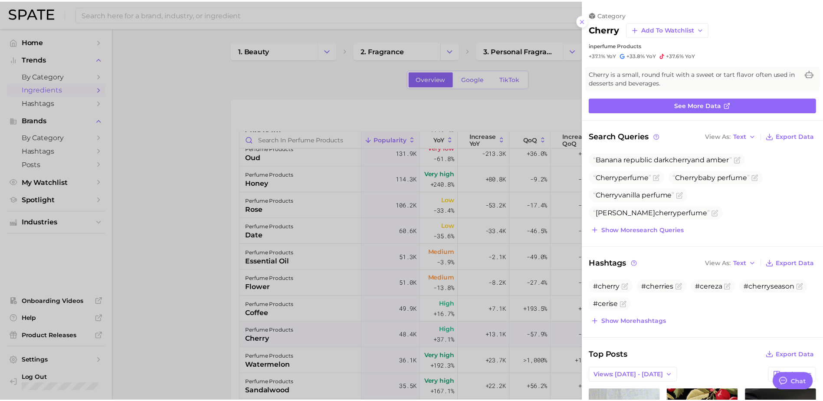
scroll to position [0, 0]
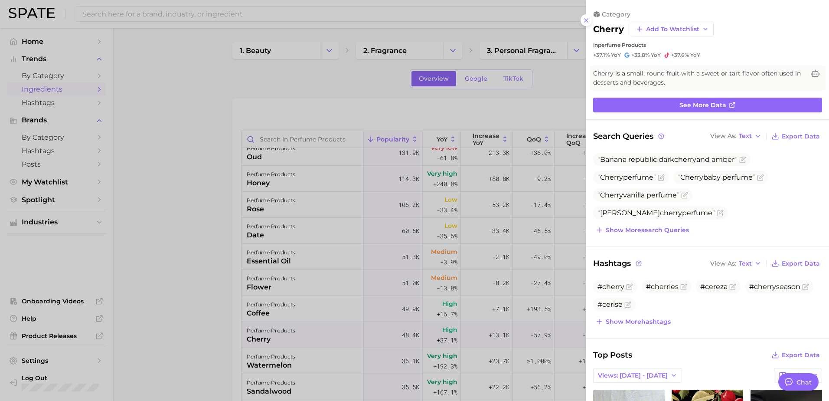
click at [173, 272] on div at bounding box center [414, 200] width 829 height 401
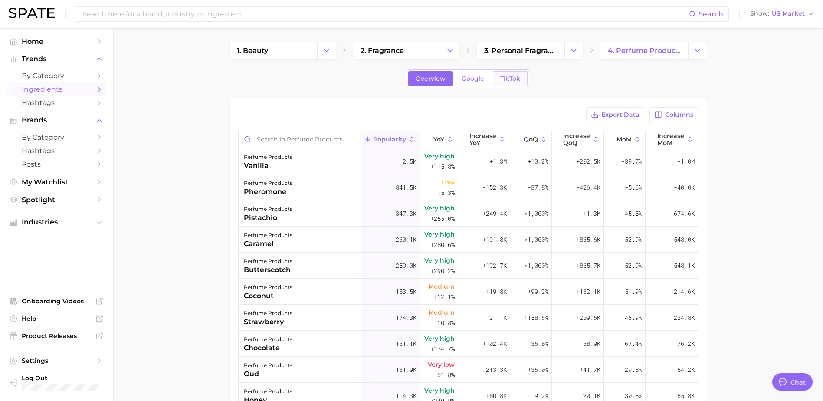
click at [511, 78] on span "TikTok" at bounding box center [510, 78] width 20 height 7
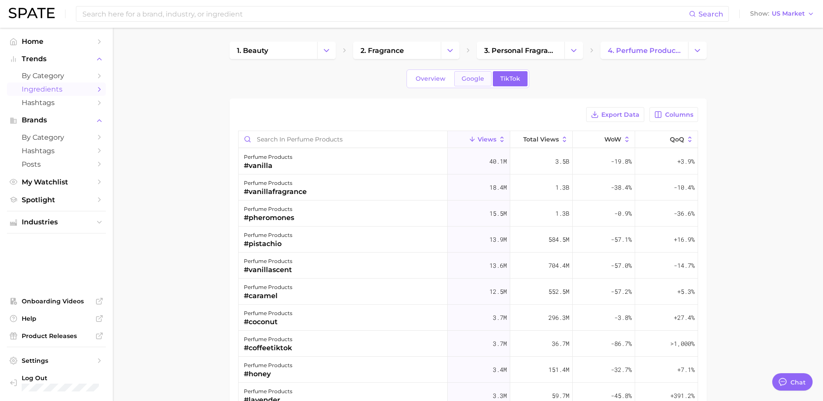
click at [480, 84] on link "Google" at bounding box center [472, 78] width 37 height 15
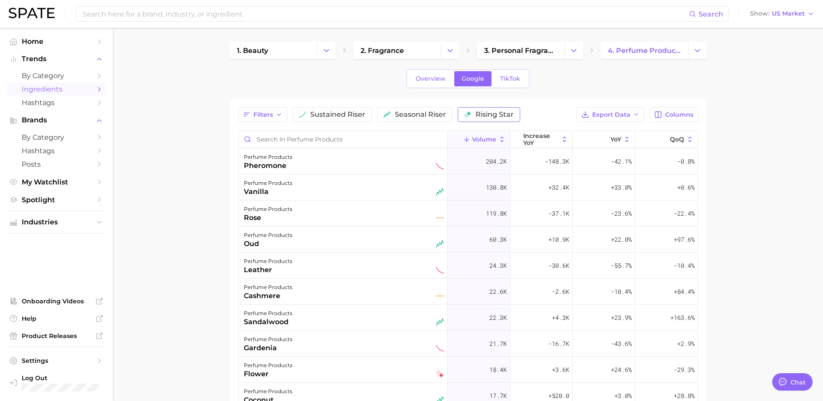
click at [471, 115] on button "rising star" at bounding box center [489, 114] width 62 height 15
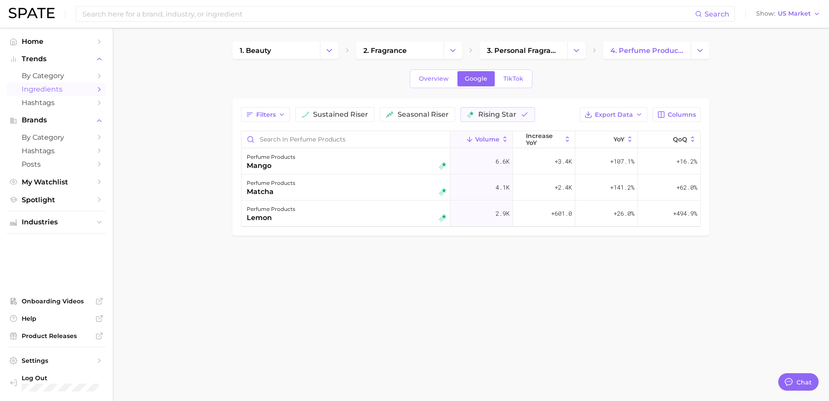
click at [313, 297] on body "Search Show US Market Home Trends by Category Ingredients Hashtags Brands by Ca…" at bounding box center [414, 200] width 829 height 401
click at [407, 115] on span "seasonal riser" at bounding box center [423, 114] width 51 height 7
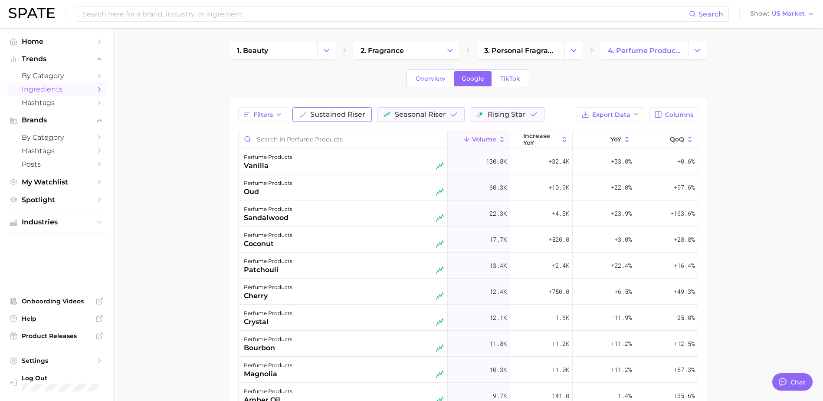
click at [362, 111] on span "sustained riser" at bounding box center [337, 114] width 55 height 7
click at [809, 18] on button "Show US Market" at bounding box center [782, 13] width 69 height 11
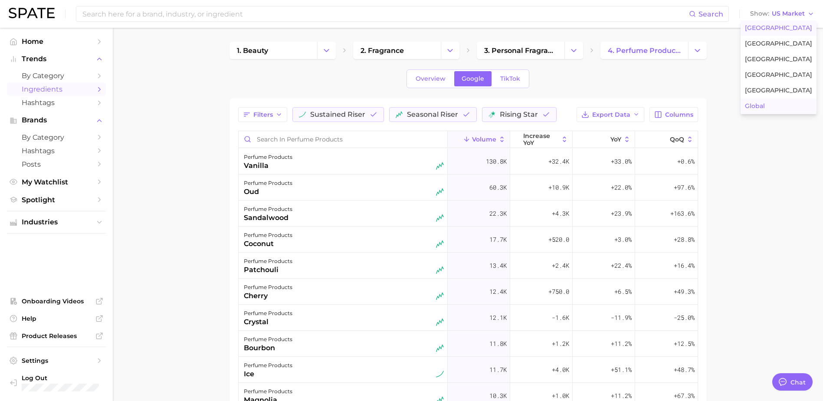
click at [779, 105] on button "Global" at bounding box center [778, 106] width 76 height 16
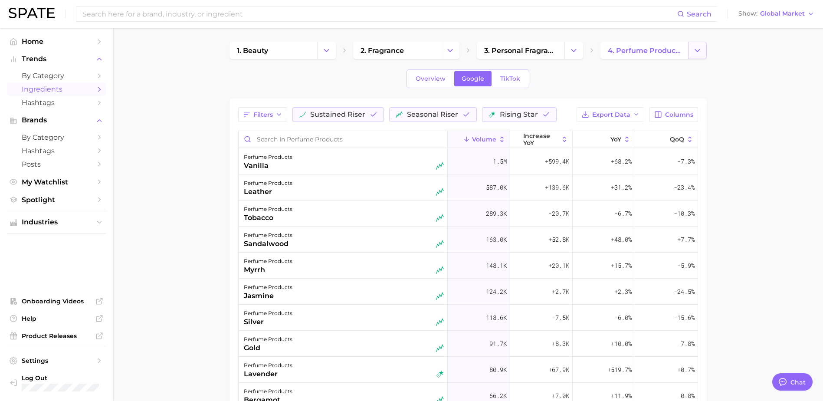
click at [703, 56] on button "Change Category" at bounding box center [697, 50] width 19 height 17
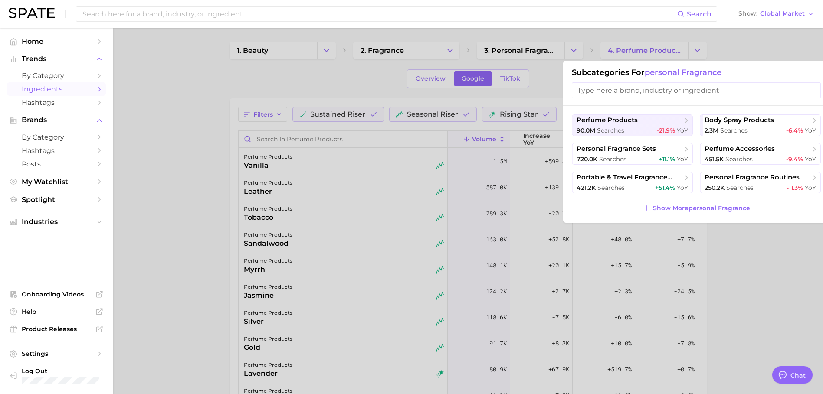
click at [683, 202] on div "perfume products 90.0m searches -21.9% YoY body spray products 2.3m searches -6…" at bounding box center [696, 164] width 266 height 117
click at [681, 209] on span "Show More personal fragrance" at bounding box center [701, 208] width 97 height 7
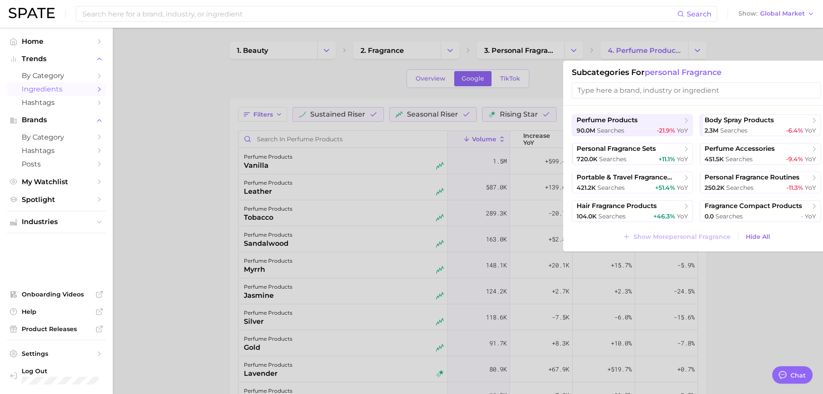
click at [777, 346] on div at bounding box center [411, 197] width 823 height 394
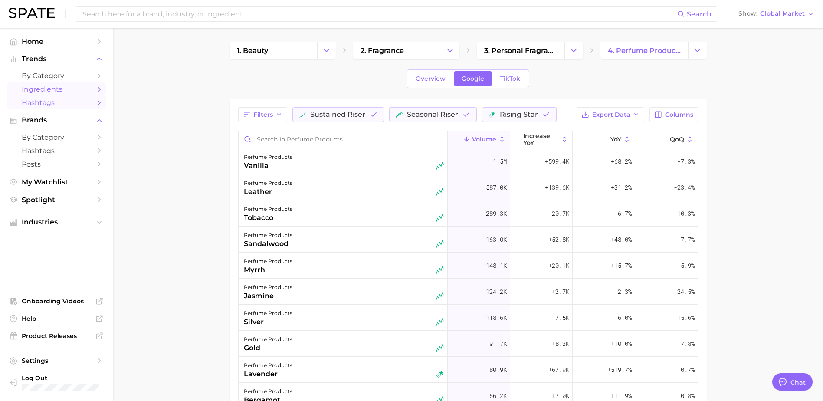
click at [50, 106] on span "Hashtags" at bounding box center [56, 102] width 69 height 8
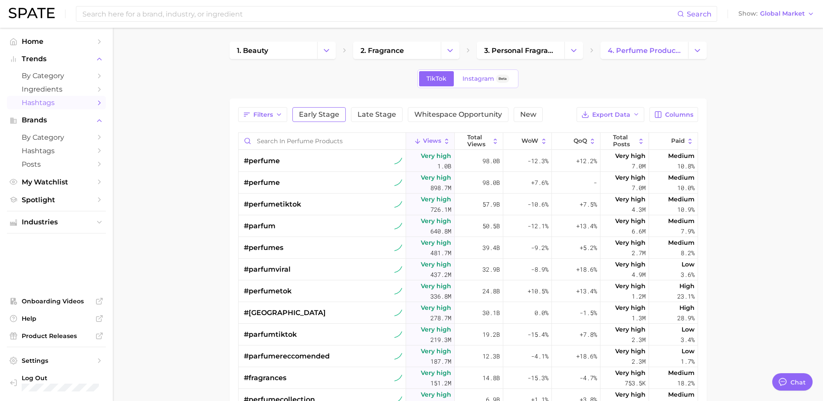
click at [304, 116] on span "Early Stage" at bounding box center [319, 114] width 40 height 7
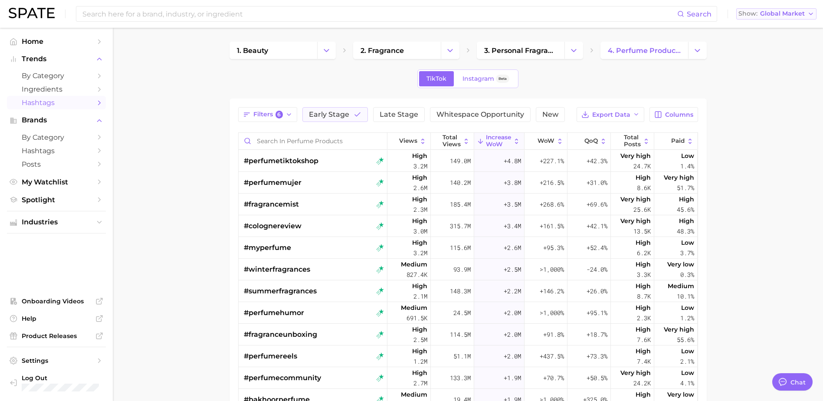
click at [806, 13] on button "Show Global Market" at bounding box center [776, 13] width 80 height 11
click at [772, 27] on span "[GEOGRAPHIC_DATA]" at bounding box center [773, 27] width 67 height 7
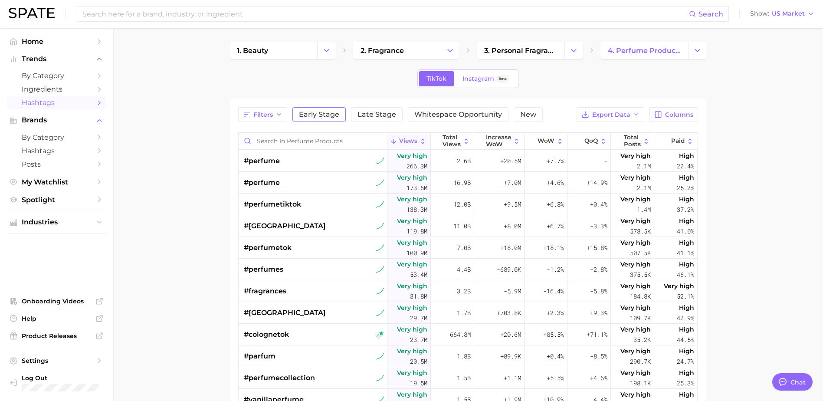
click at [318, 115] on span "Early Stage" at bounding box center [319, 114] width 40 height 7
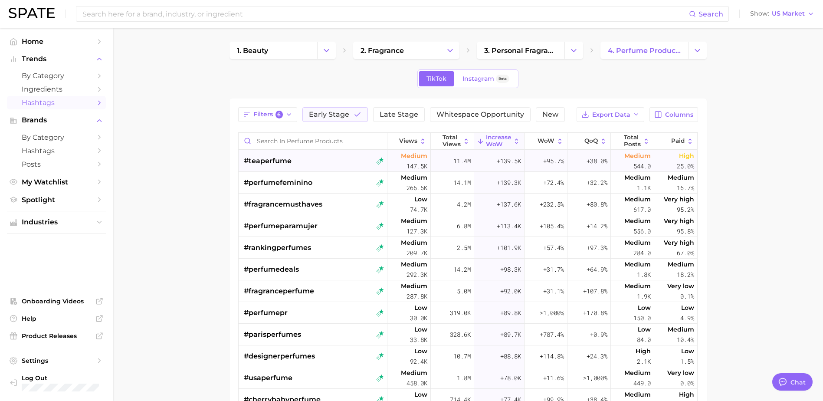
scroll to position [651, 0]
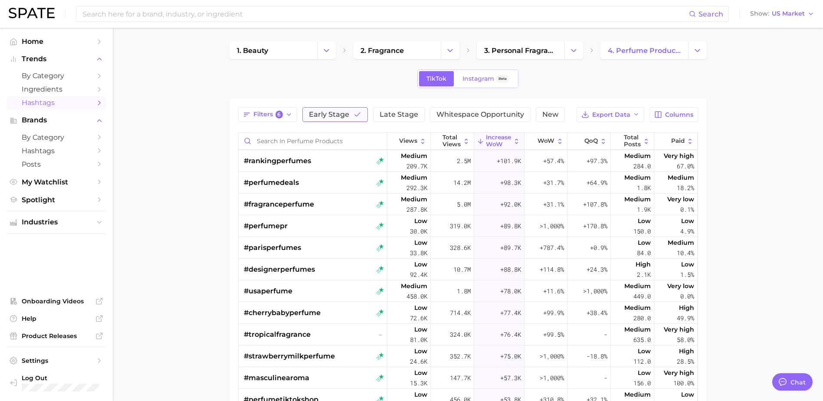
click at [351, 118] on button "Early Stage" at bounding box center [334, 114] width 65 height 15
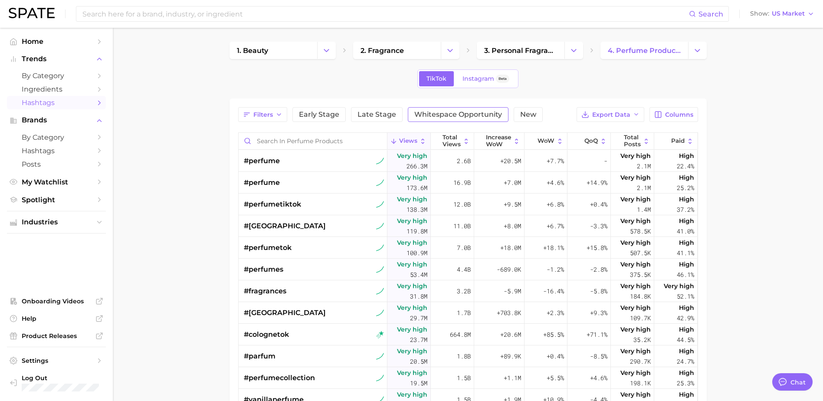
click at [455, 115] on span "Whitespace Opportunity" at bounding box center [458, 114] width 88 height 7
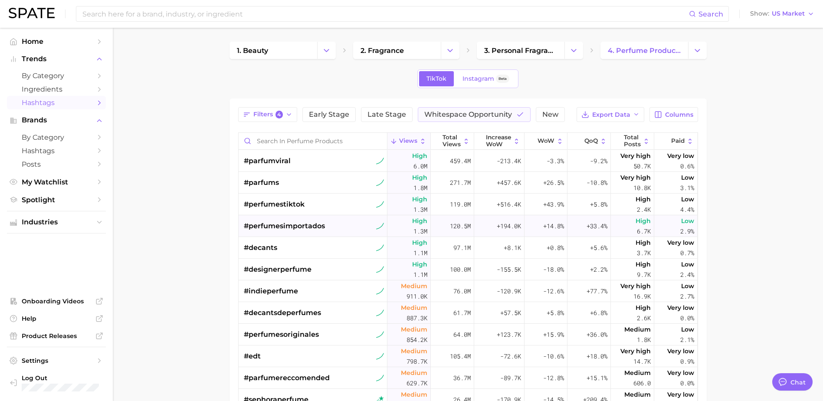
click at [291, 224] on span "#perfumesimportados" at bounding box center [284, 226] width 81 height 10
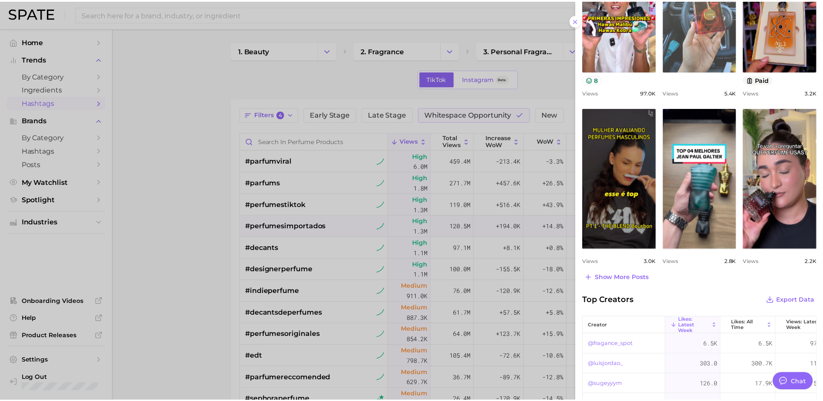
scroll to position [396, 0]
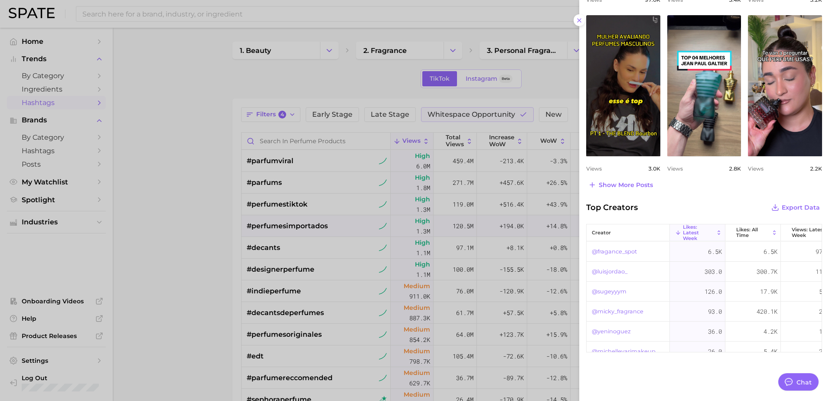
click at [181, 290] on div at bounding box center [414, 200] width 829 height 401
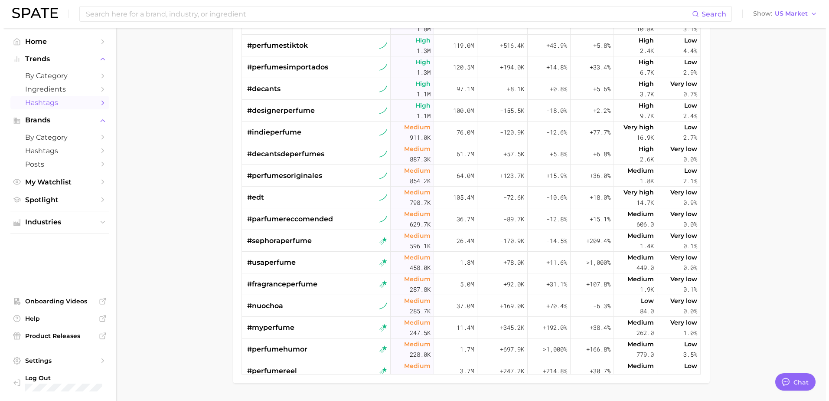
scroll to position [173, 0]
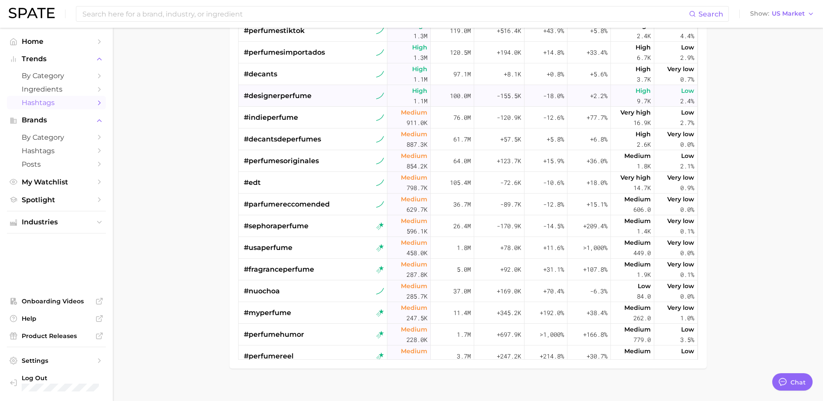
click at [285, 98] on span "#designerperfume" at bounding box center [278, 96] width 68 height 10
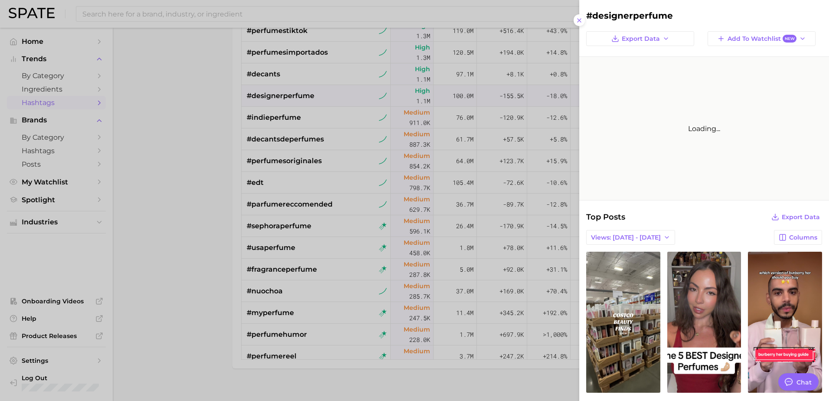
scroll to position [0, 0]
click at [285, 98] on div at bounding box center [414, 200] width 829 height 401
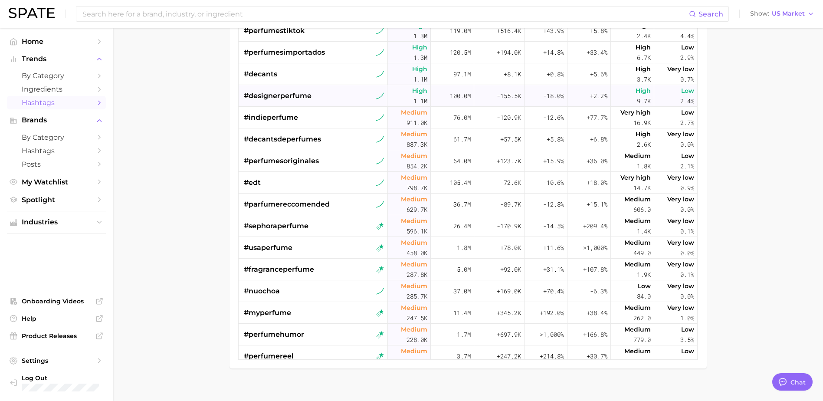
click at [285, 98] on span "#designerperfume" at bounding box center [278, 96] width 68 height 10
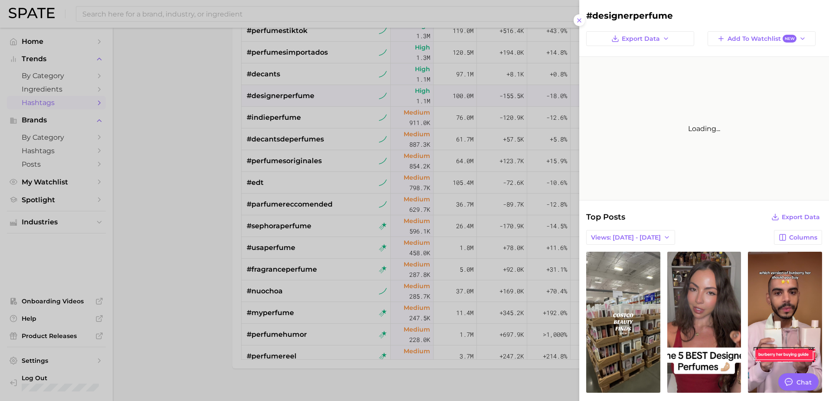
click at [650, 140] on div "Loading..." at bounding box center [704, 128] width 250 height 143
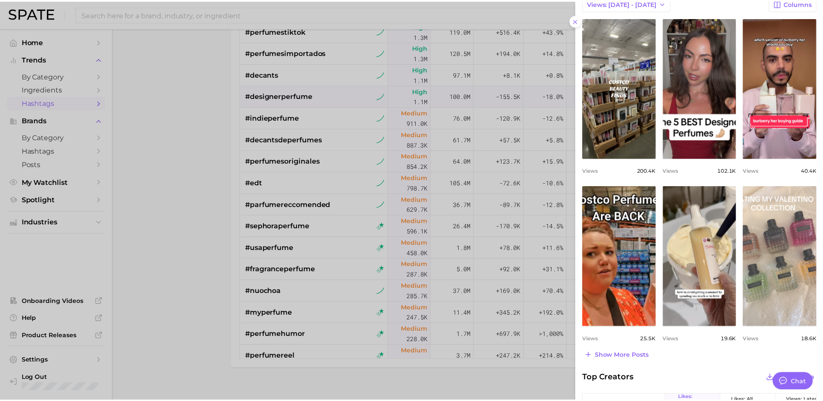
scroll to position [347, 0]
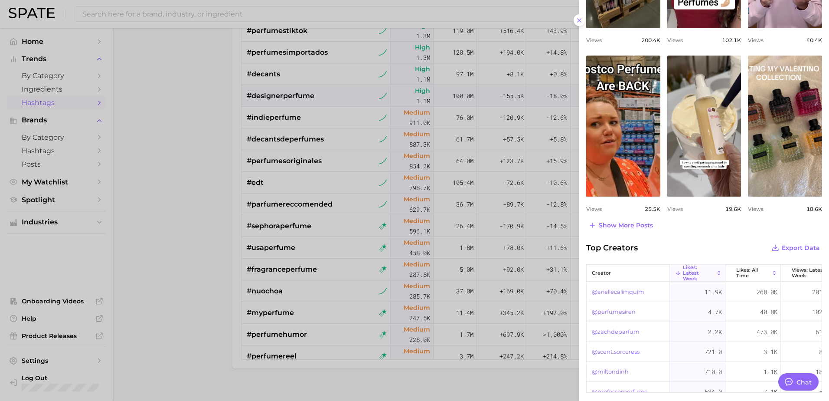
click at [618, 292] on link "@ariellecalimquim" at bounding box center [618, 292] width 52 height 10
click at [614, 311] on link "@perfumesiren" at bounding box center [614, 312] width 44 height 10
click at [199, 227] on div at bounding box center [414, 200] width 829 height 401
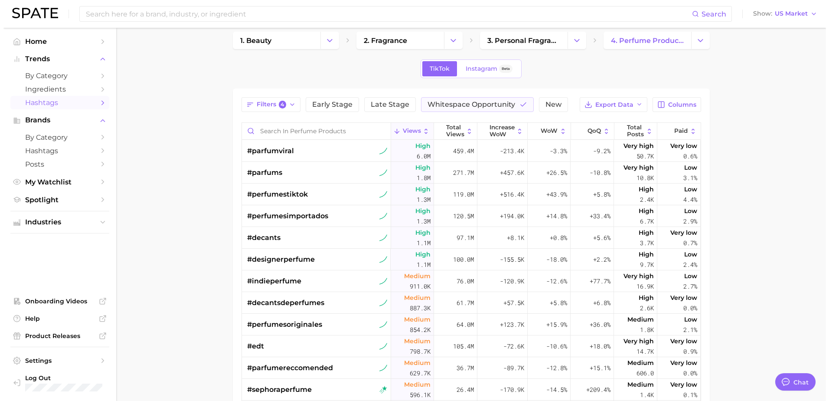
scroll to position [0, 0]
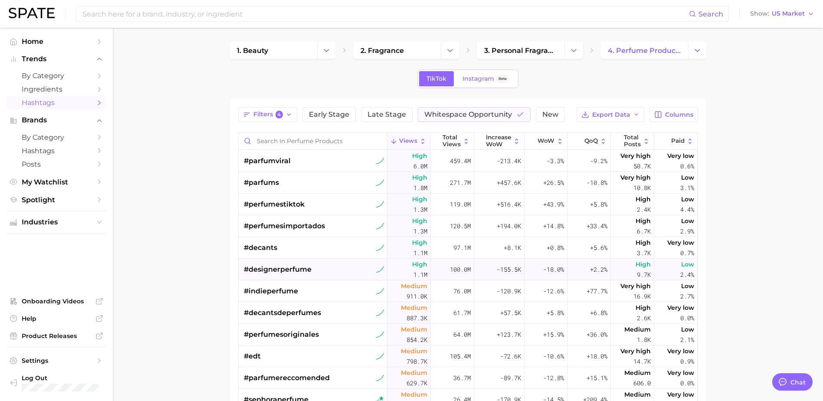
click at [291, 270] on span "#designerperfume" at bounding box center [278, 269] width 68 height 10
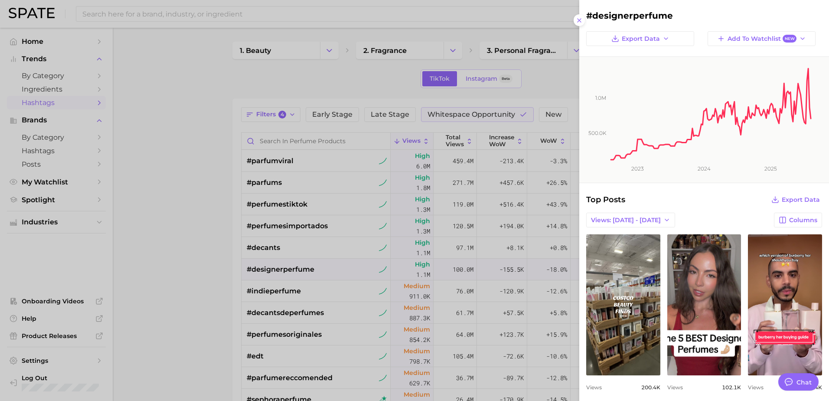
click at [149, 152] on div at bounding box center [414, 200] width 829 height 401
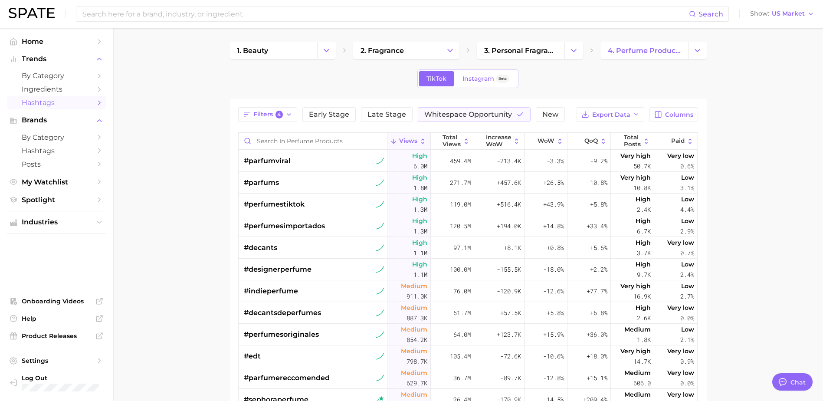
click at [485, 70] on div "TikTok Instagram Beta" at bounding box center [467, 78] width 101 height 19
click at [485, 82] on span "Instagram" at bounding box center [478, 78] width 32 height 7
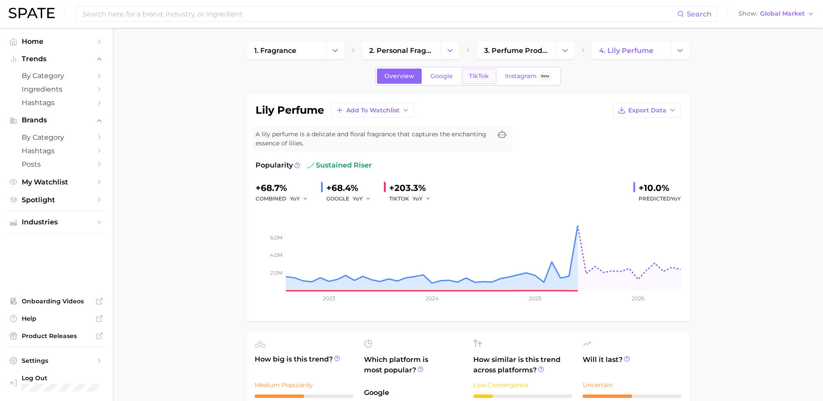
click at [480, 74] on span "TikTok" at bounding box center [479, 75] width 20 height 7
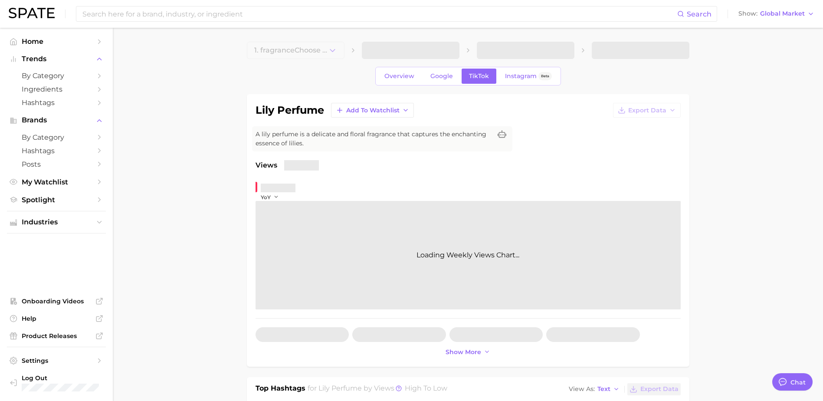
type textarea "x"
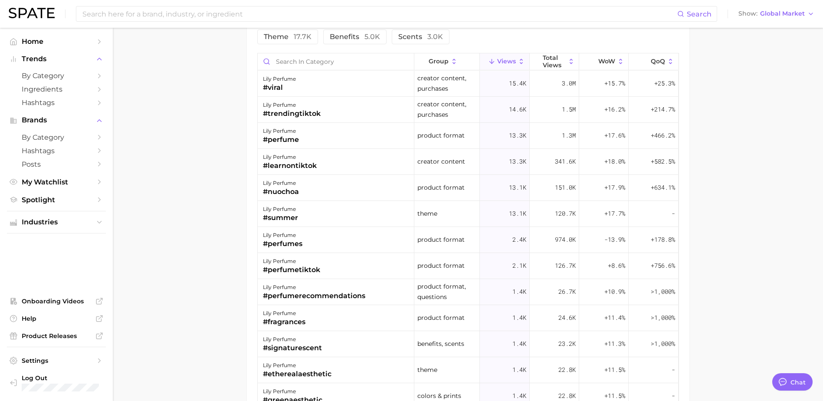
scroll to position [477, 0]
